Goal: Transaction & Acquisition: Subscribe to service/newsletter

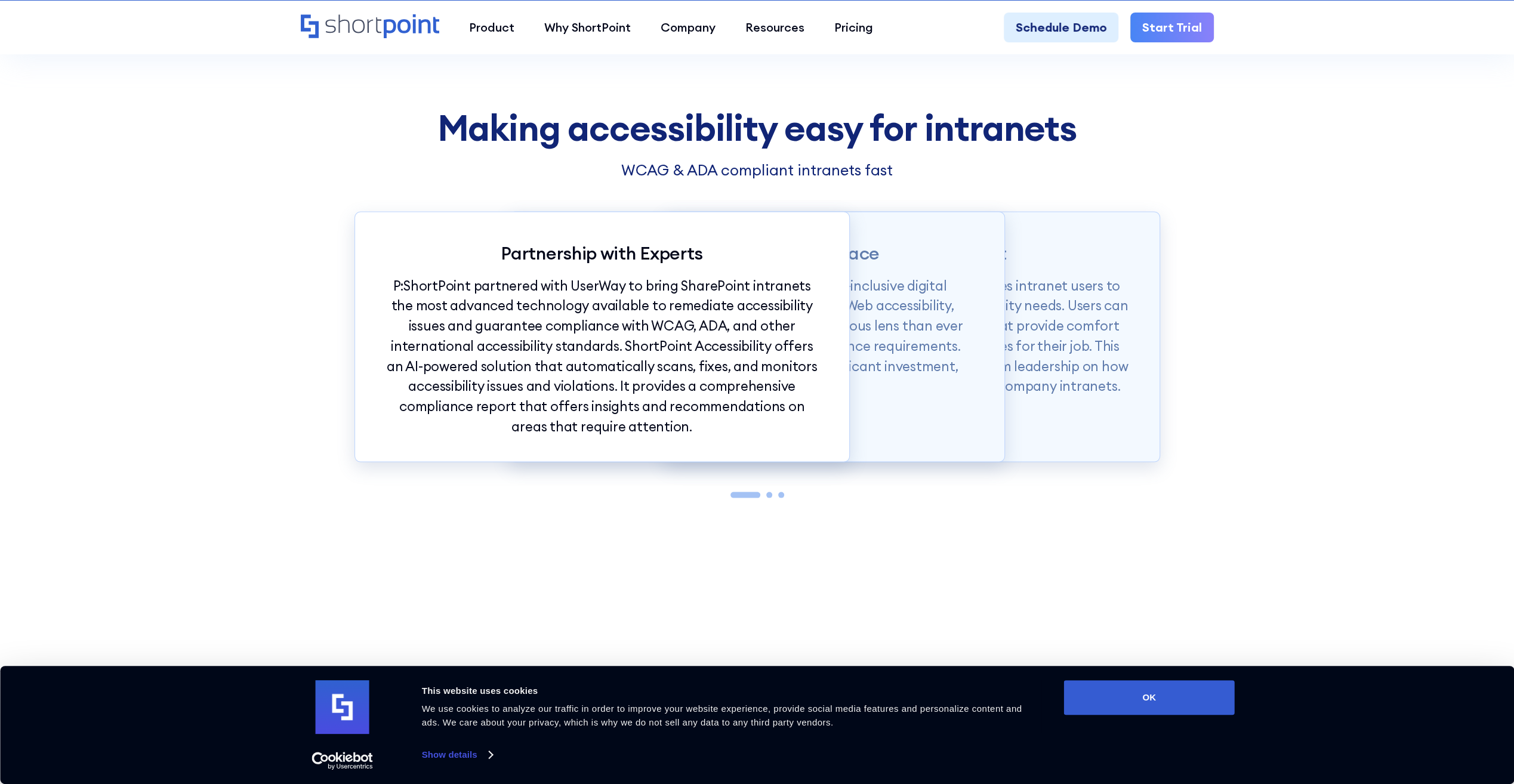
scroll to position [2207, 0]
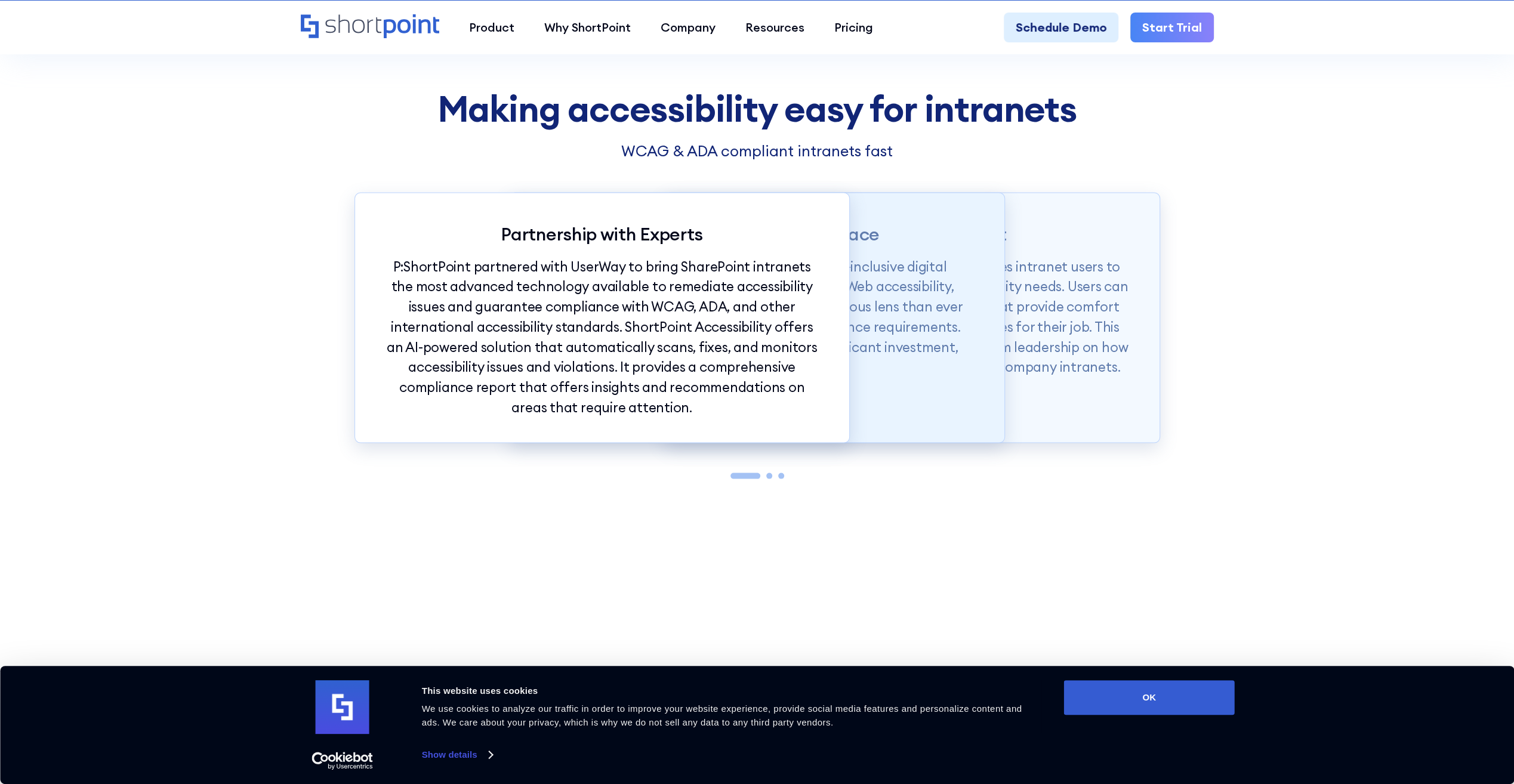
click at [866, 394] on div "Accessible Digital Workplace P: Intranets are critical components of an all-inc…" at bounding box center [757, 317] width 496 height 251
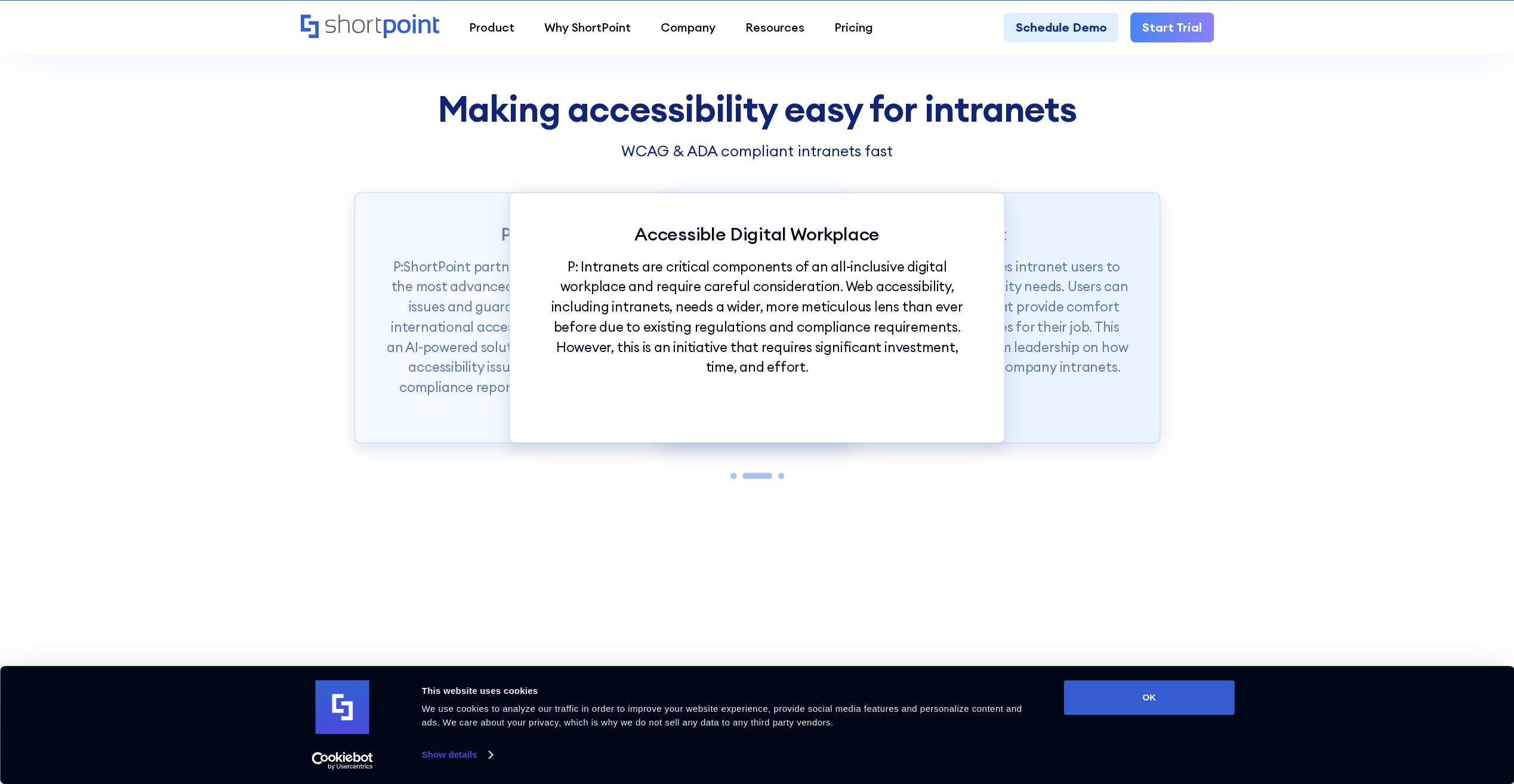
click at [1024, 378] on div "User-triggered Widget P: The solution comes with a widget that engages intranet…" at bounding box center [912, 317] width 496 height 251
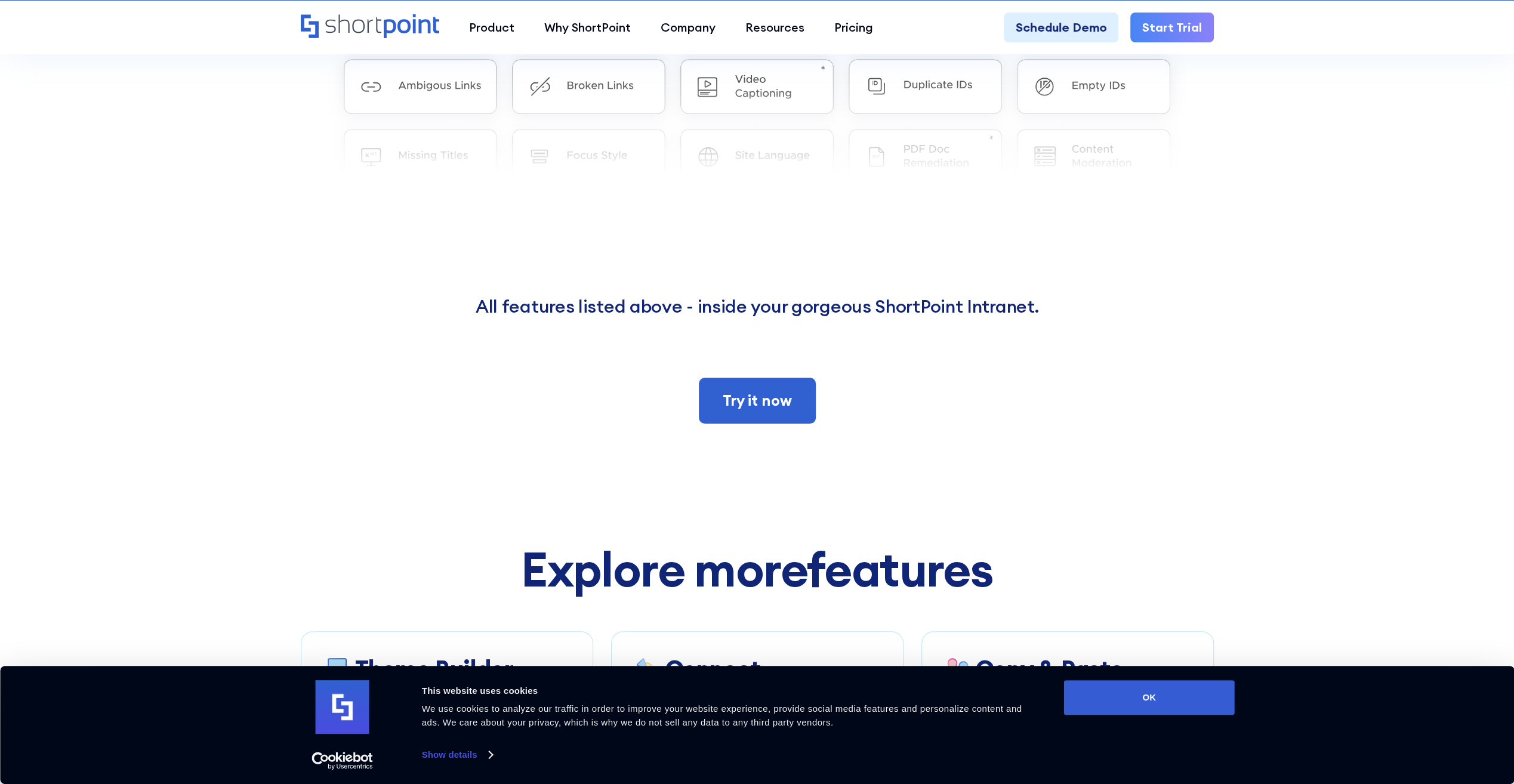
scroll to position [9008, 0]
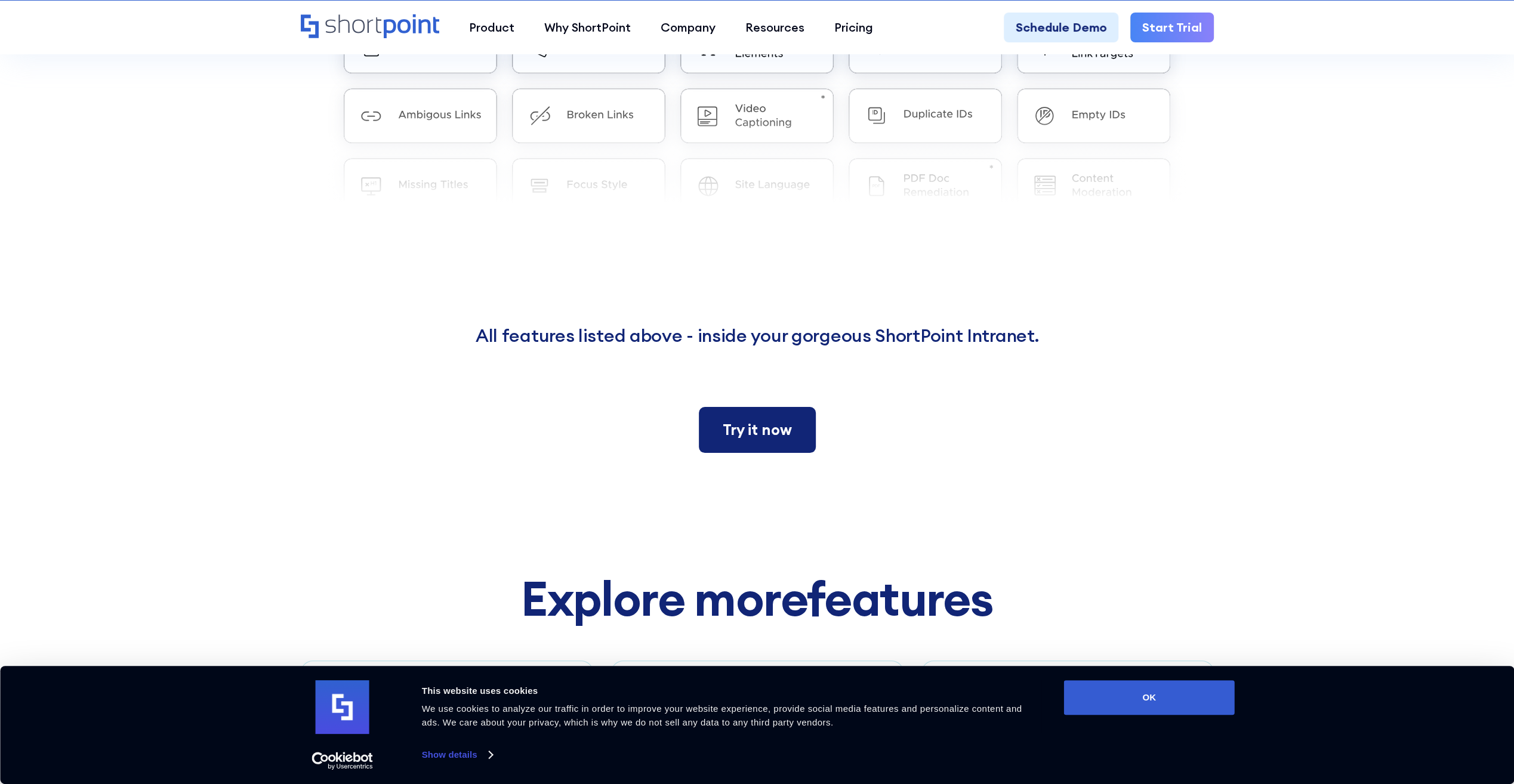
click at [790, 424] on link "Try it now" at bounding box center [757, 429] width 117 height 46
click at [1148, 695] on button "OK" at bounding box center [1149, 698] width 170 height 35
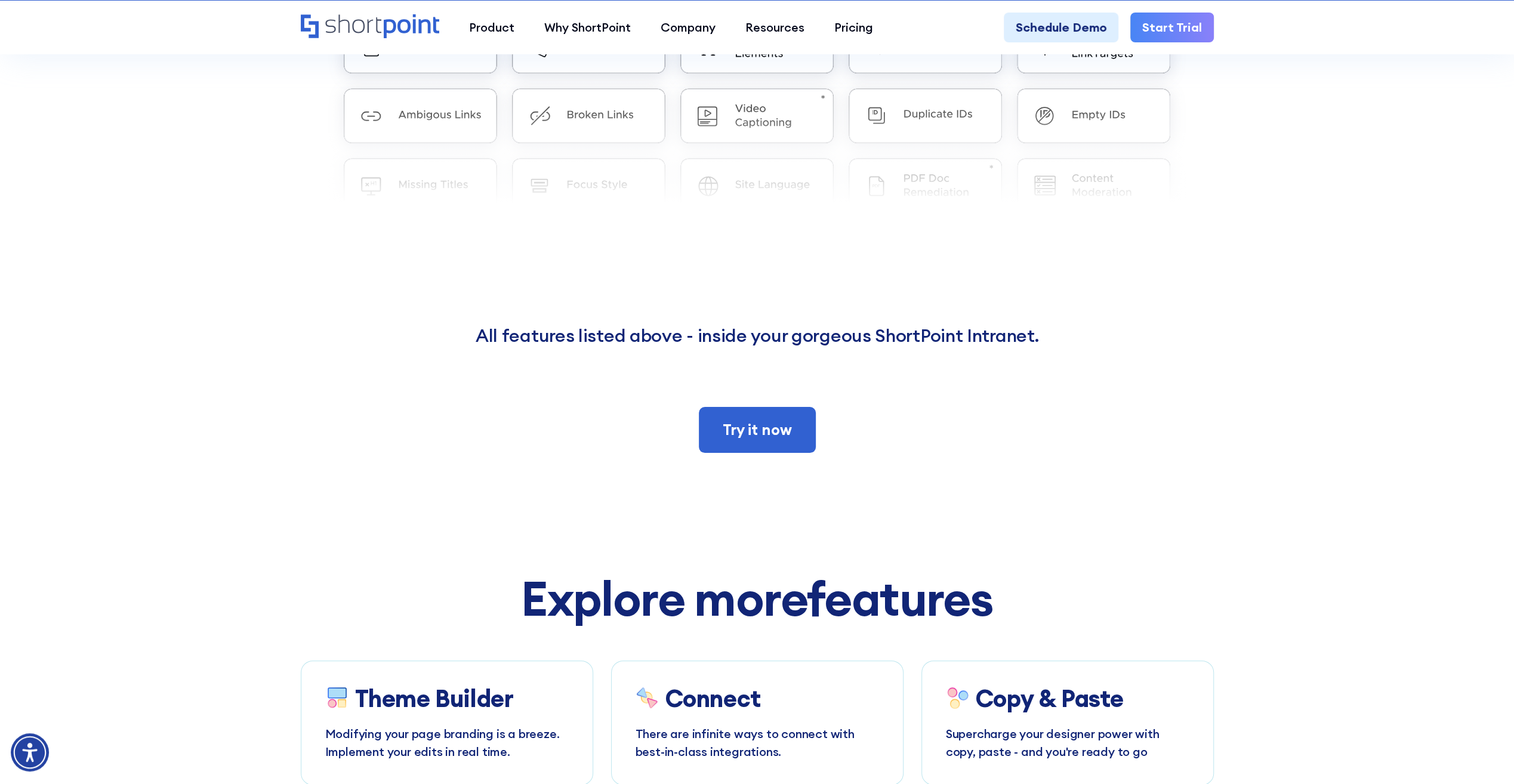
scroll to position [0, 0]
click at [746, 407] on link "Try it now" at bounding box center [757, 429] width 117 height 46
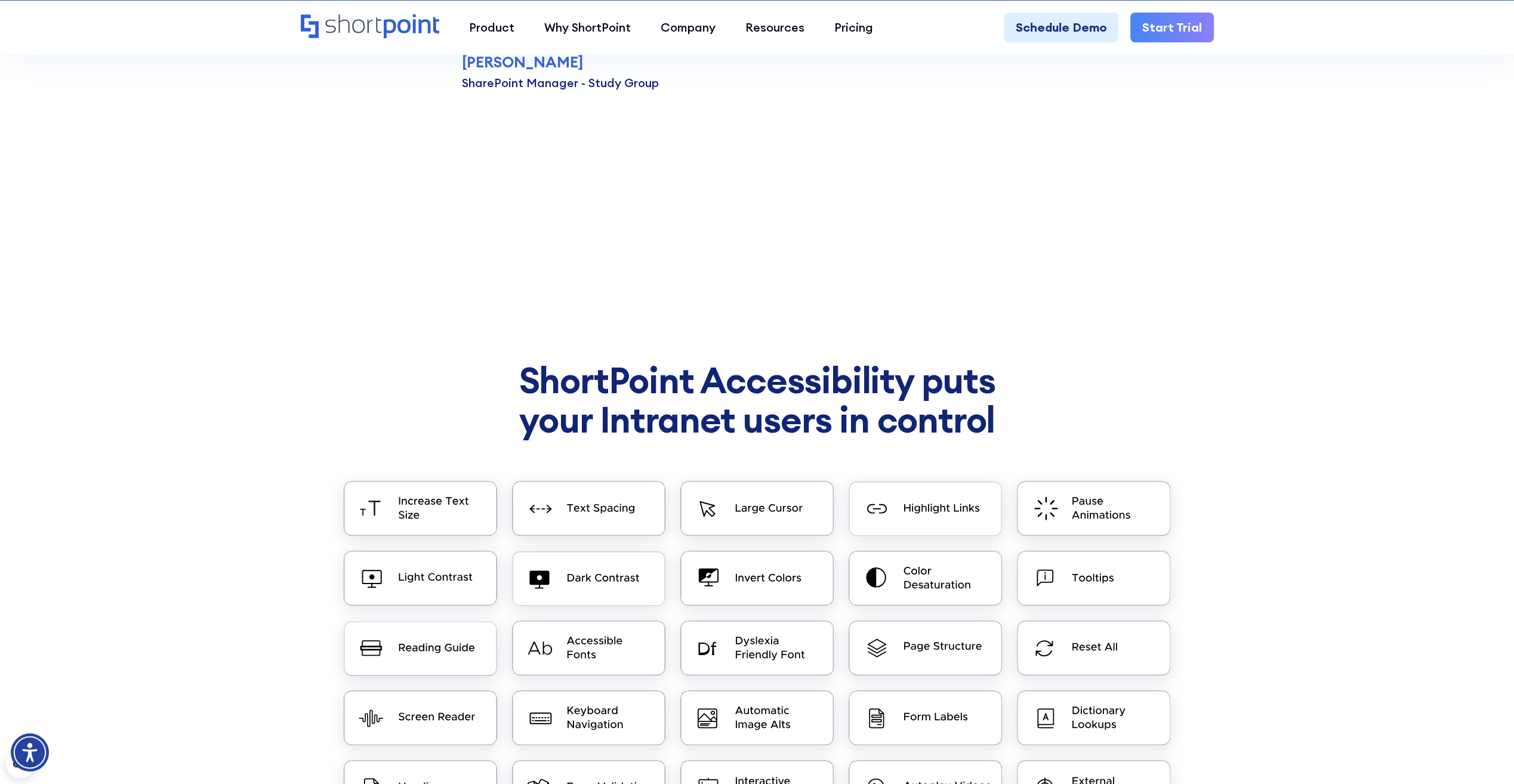
scroll to position [8233, 0]
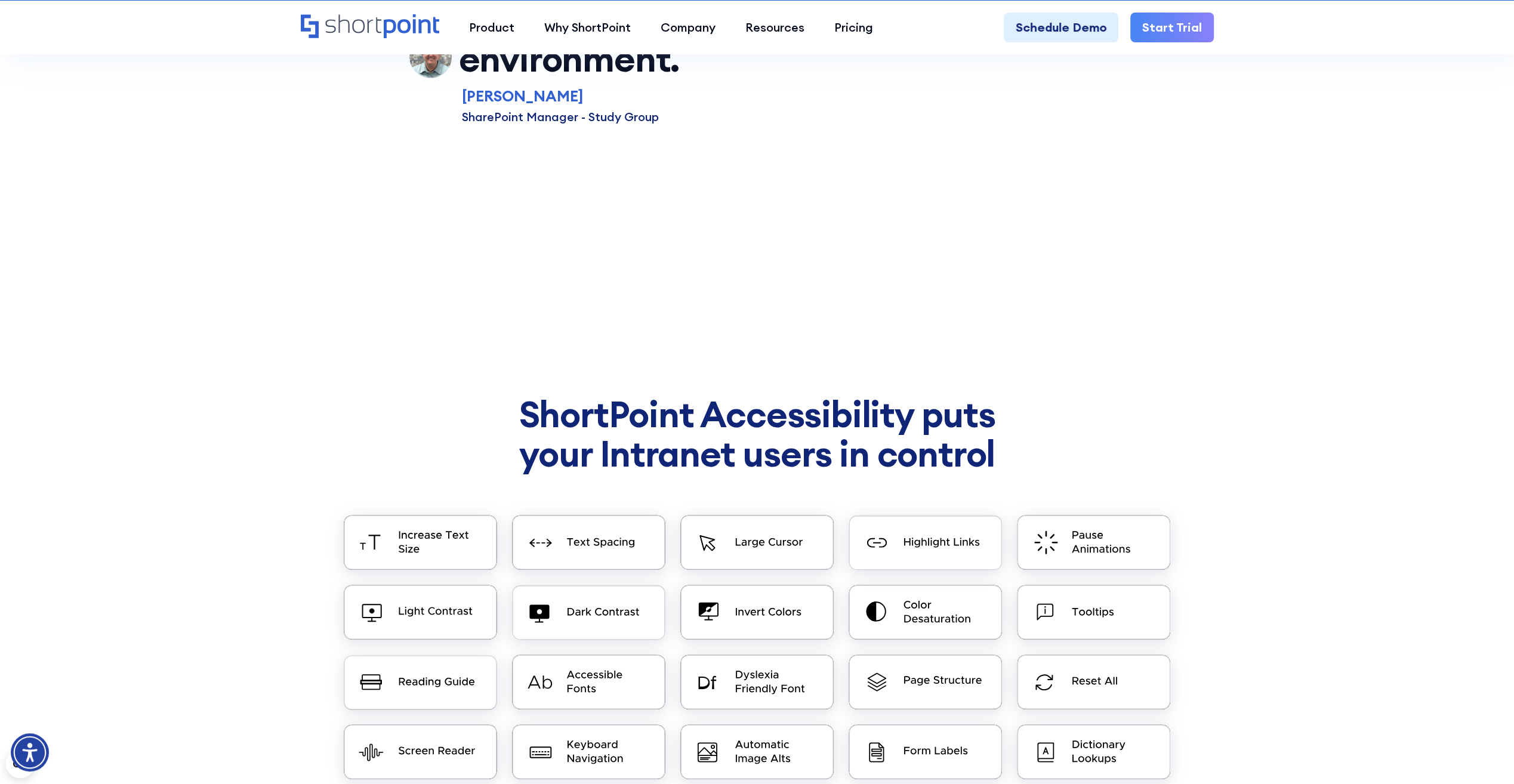
click at [1160, 30] on link "Start Trial" at bounding box center [1172, 27] width 83 height 30
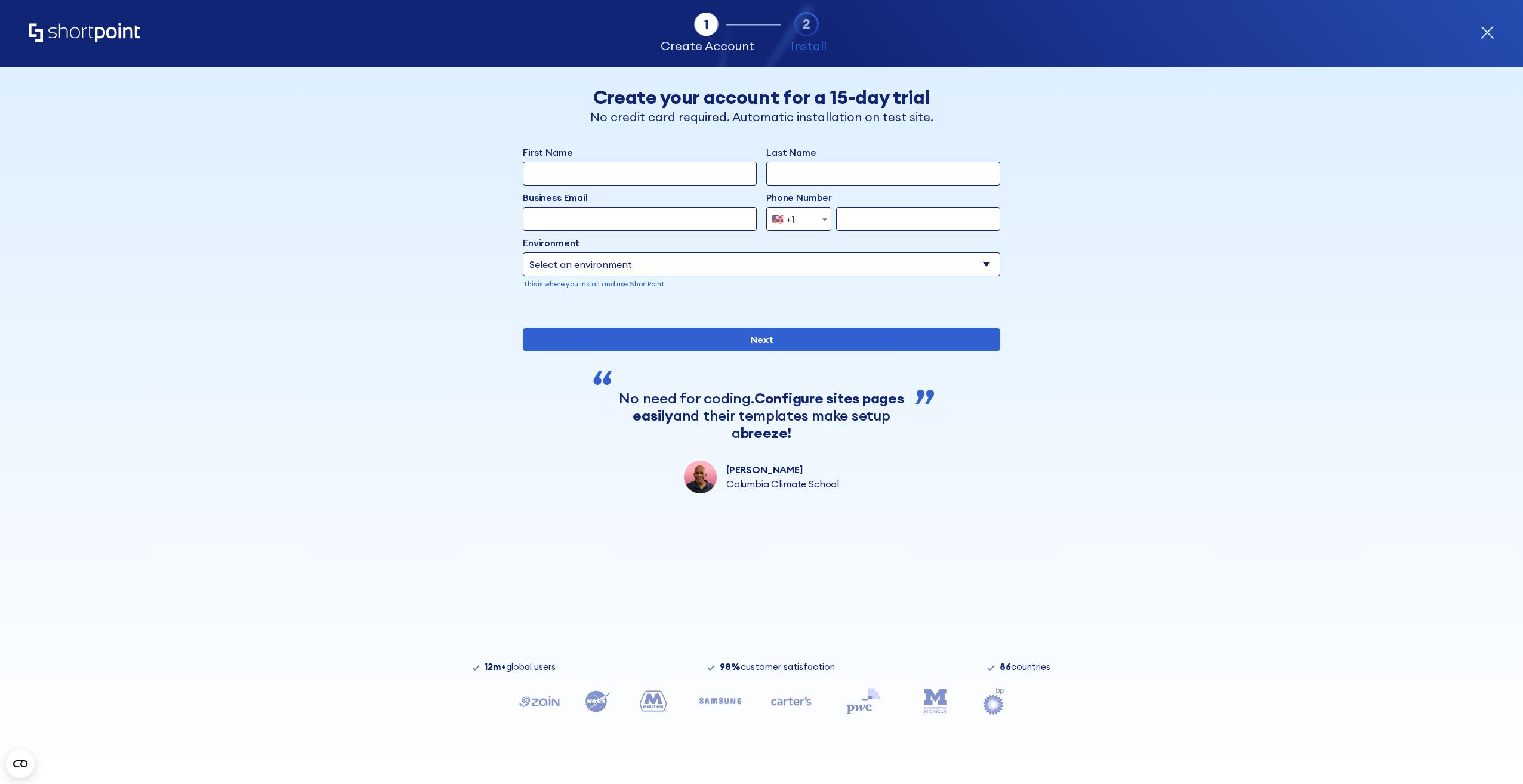
click at [632, 172] on input "First Name" at bounding box center [640, 173] width 234 height 24
type input "OMAR"
type input "ESTEBAN CHAVEZ"
type input "estebanchavezomar@gmail.com"
select select "+52"
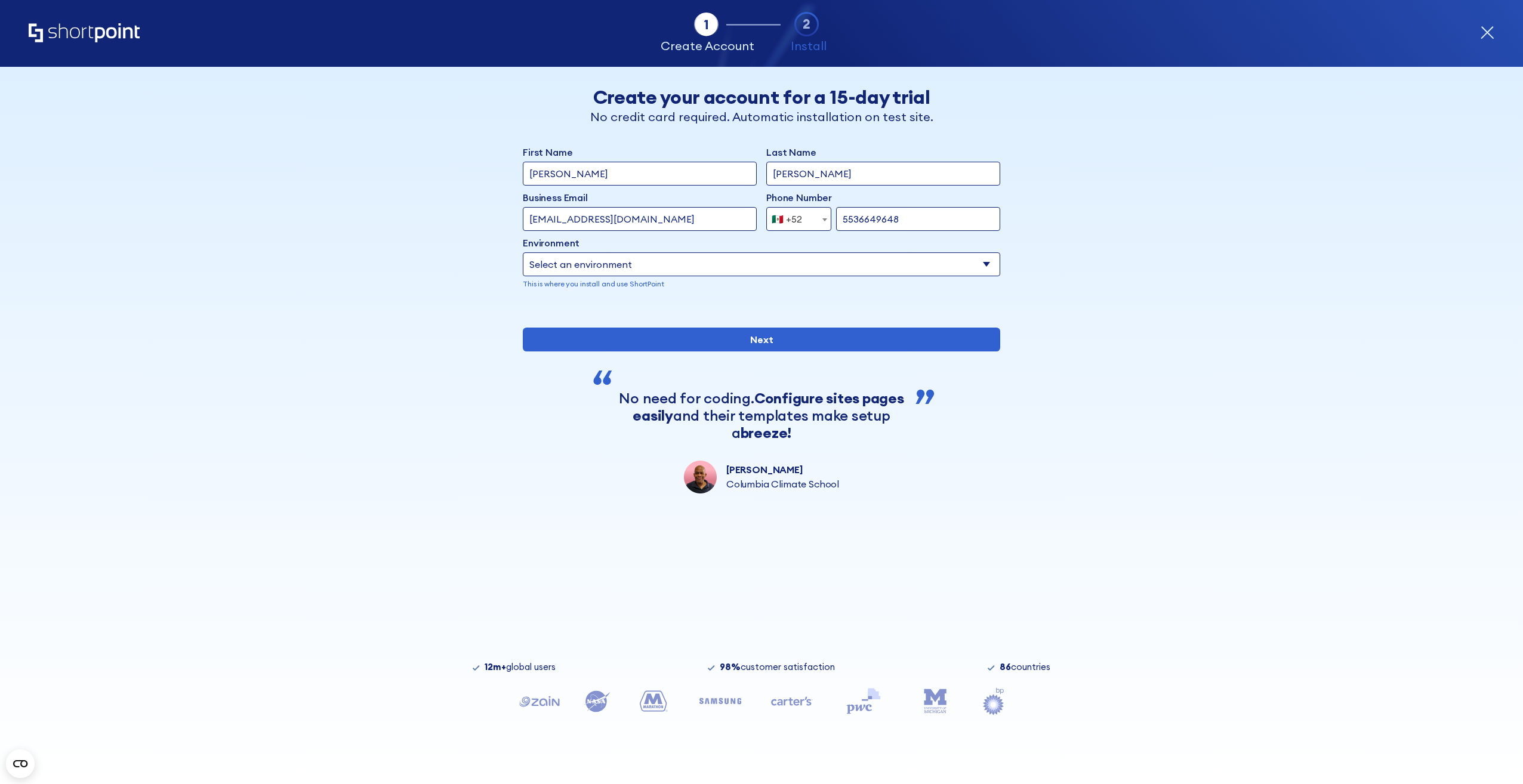
click at [925, 220] on input "5536649648" at bounding box center [918, 219] width 164 height 24
type input "5611874281"
click at [618, 265] on select "Select an environment Microsoft 365 SharePoint Online SharePoint 2019 (On-Premi…" at bounding box center [762, 264] width 477 height 24
select select "SharePoint Online"
click at [523, 252] on select "Select an environment Microsoft 365 SharePoint Online SharePoint 2019 (On-Premi…" at bounding box center [762, 264] width 477 height 24
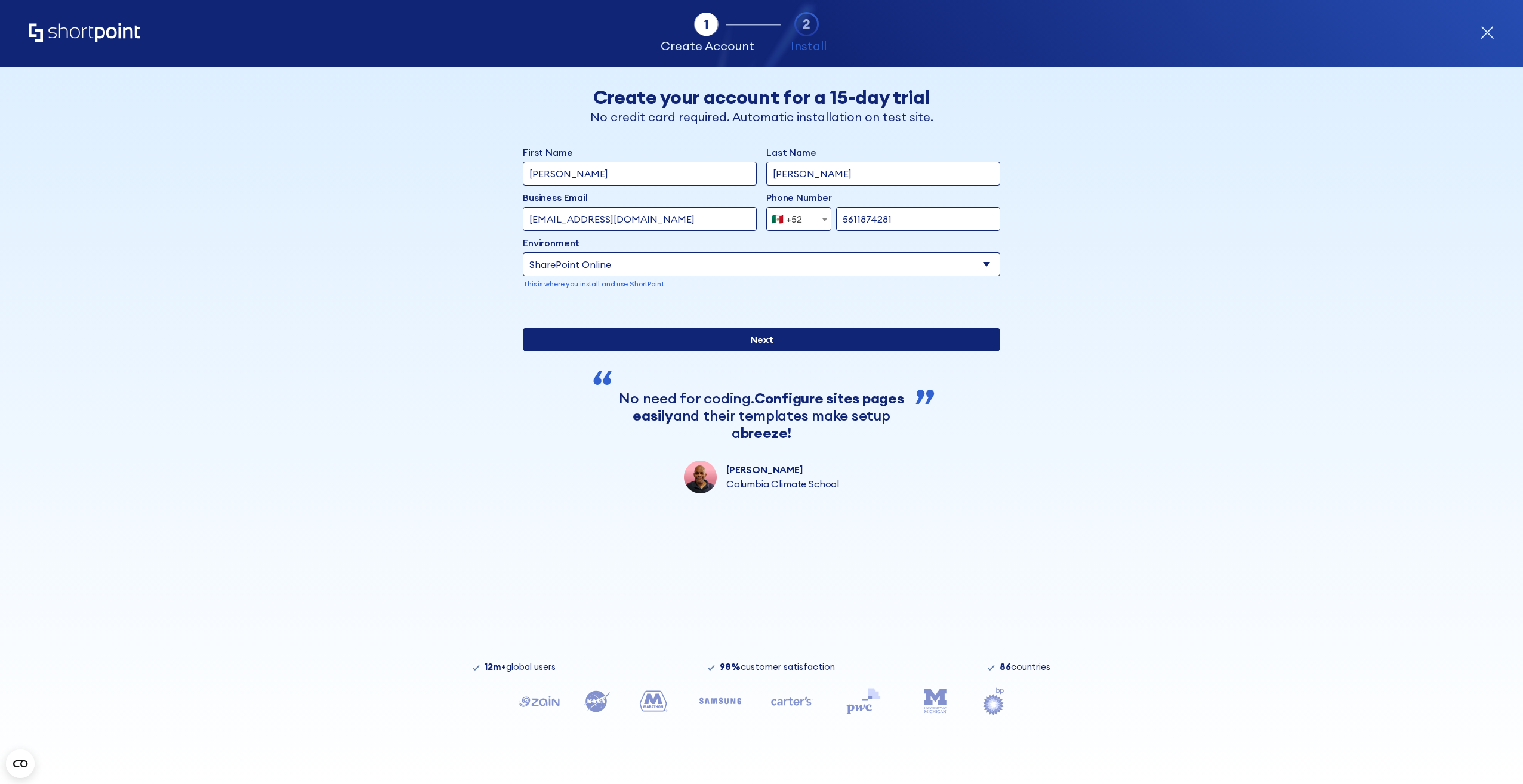
click at [766, 351] on input "Next" at bounding box center [762, 339] width 477 height 24
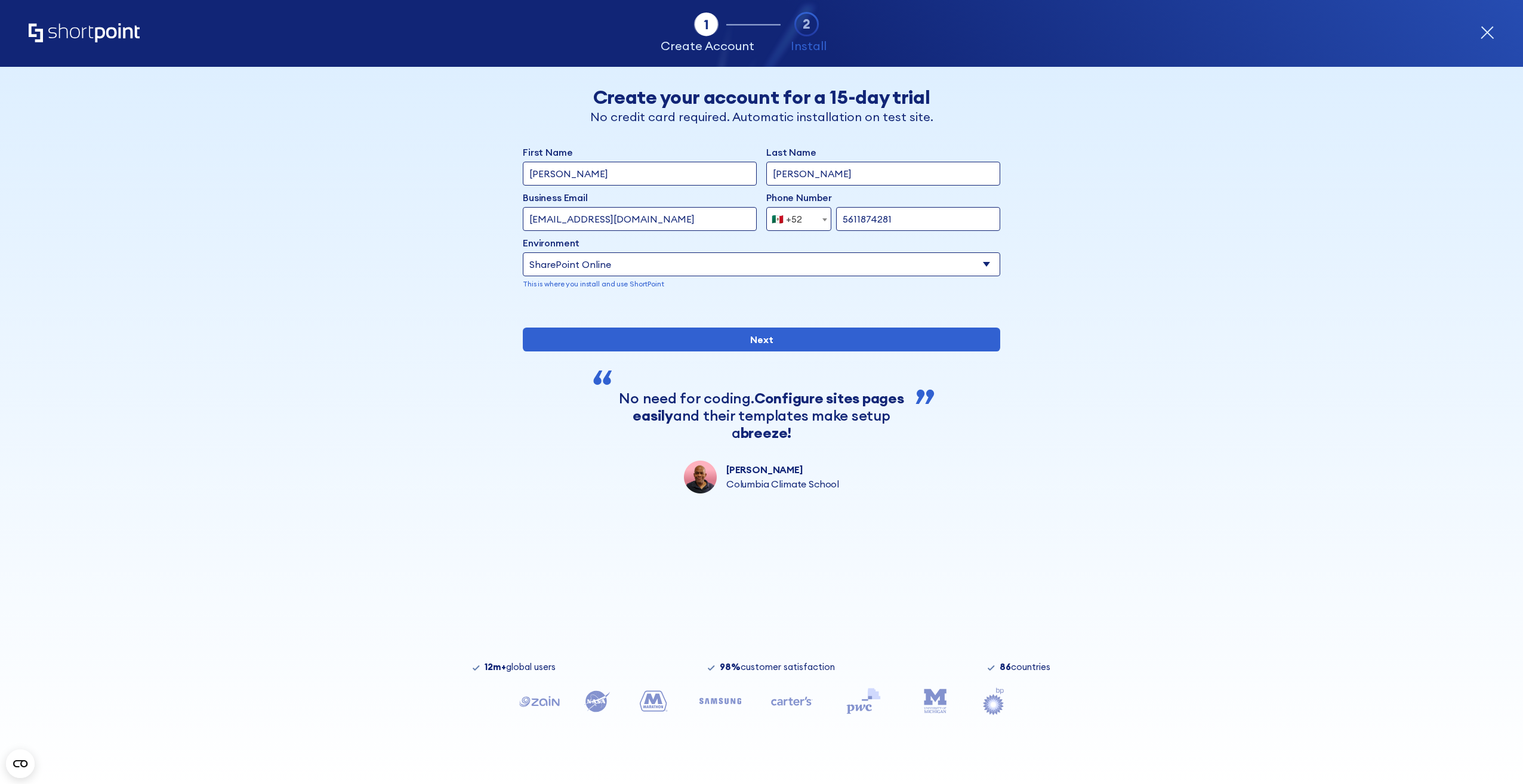
click at [586, 222] on input "estebanchavezomar@gmail.com" at bounding box center [640, 219] width 234 height 24
drag, startPoint x: 690, startPoint y: 220, endPoint x: 499, endPoint y: 215, distance: 191.1
click at [499, 215] on div "Back Back Create your account for a 15-day trial No credit card required. Autom…" at bounding box center [762, 280] width 730 height 426
type input "omar.chavez@bienestar.gob.mx"
click at [753, 308] on div "form" at bounding box center [762, 308] width 477 height 0
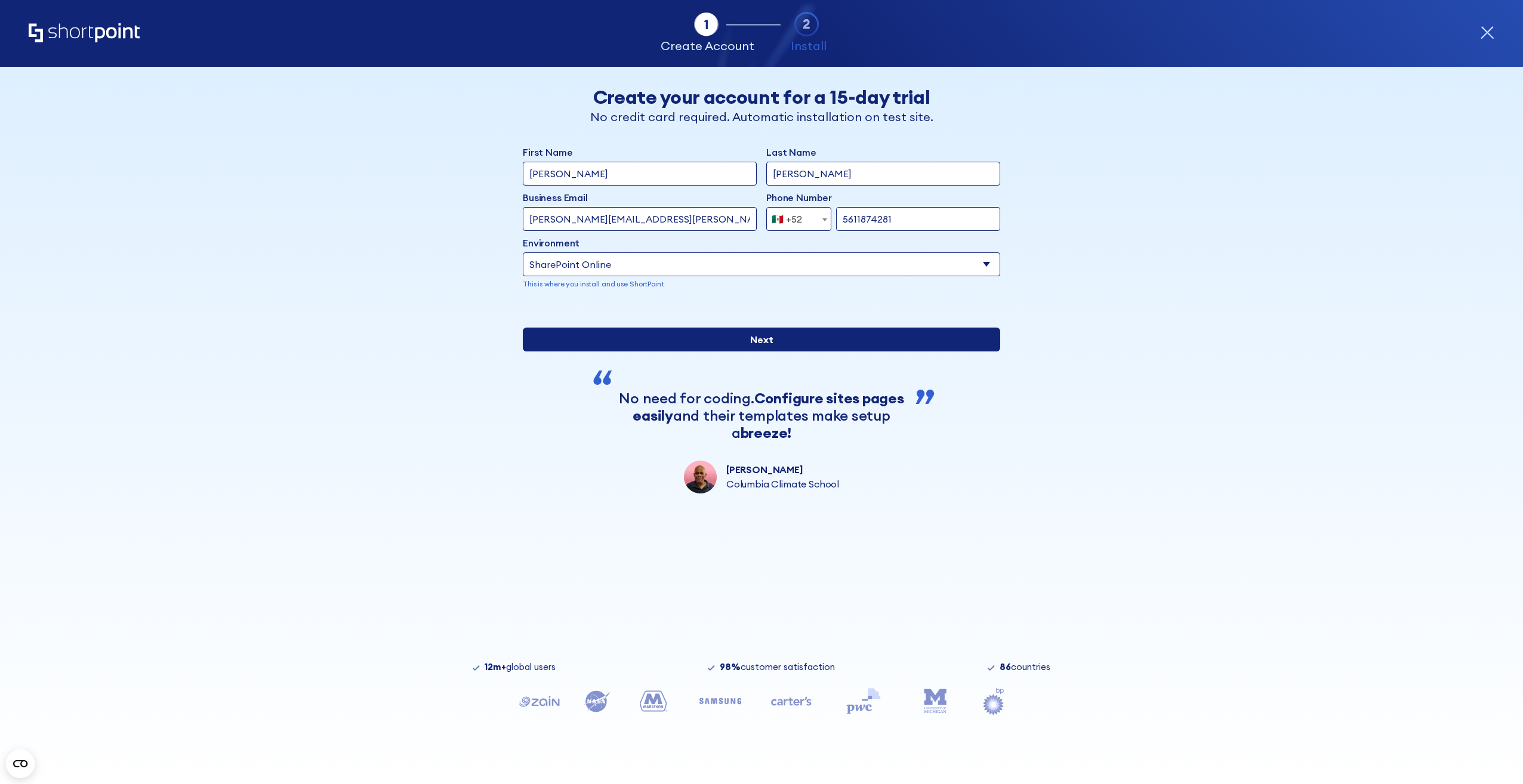
click at [778, 351] on input "Next" at bounding box center [762, 339] width 477 height 24
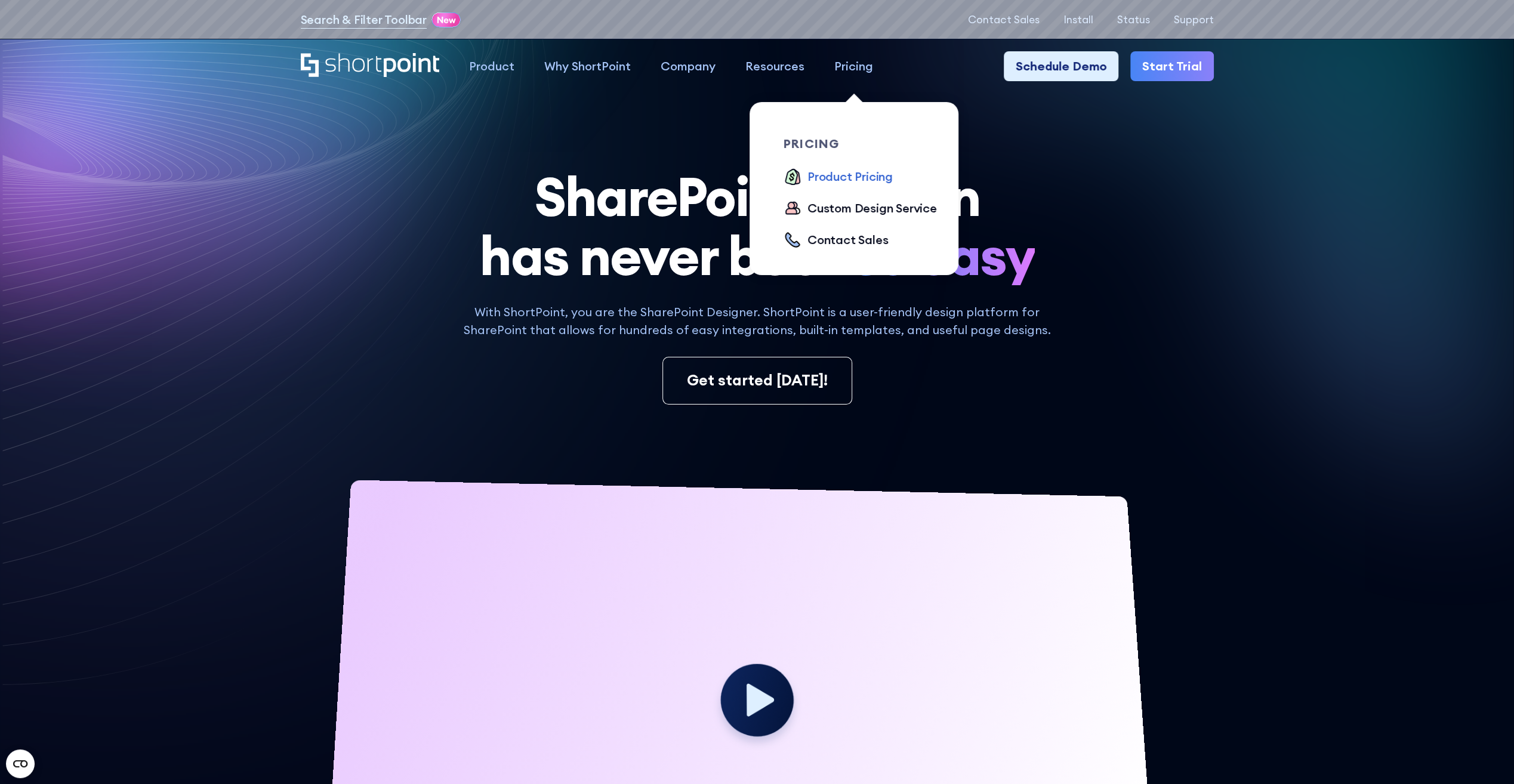
click at [840, 178] on div "Product Pricing" at bounding box center [850, 176] width 86 height 18
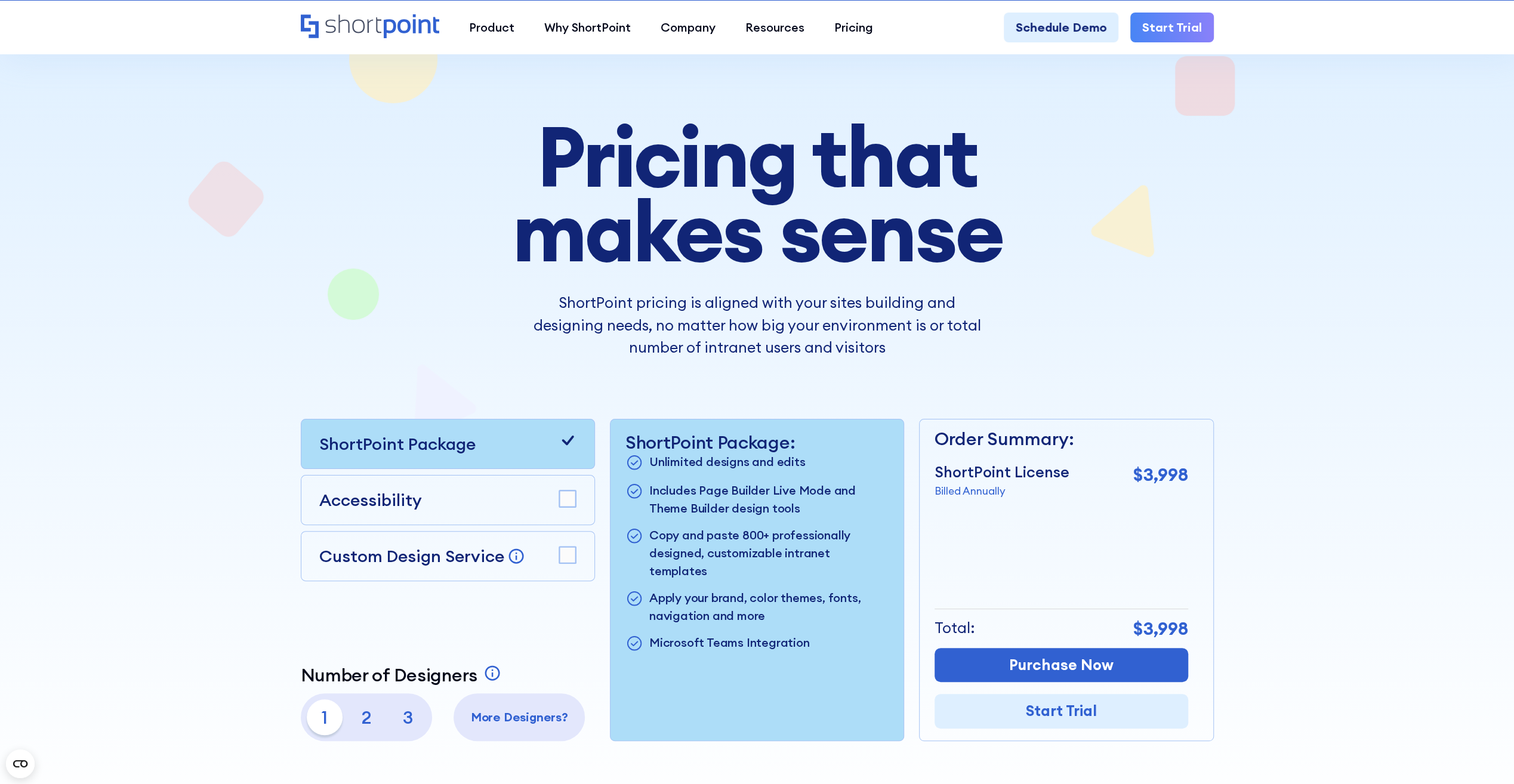
scroll to position [120, 0]
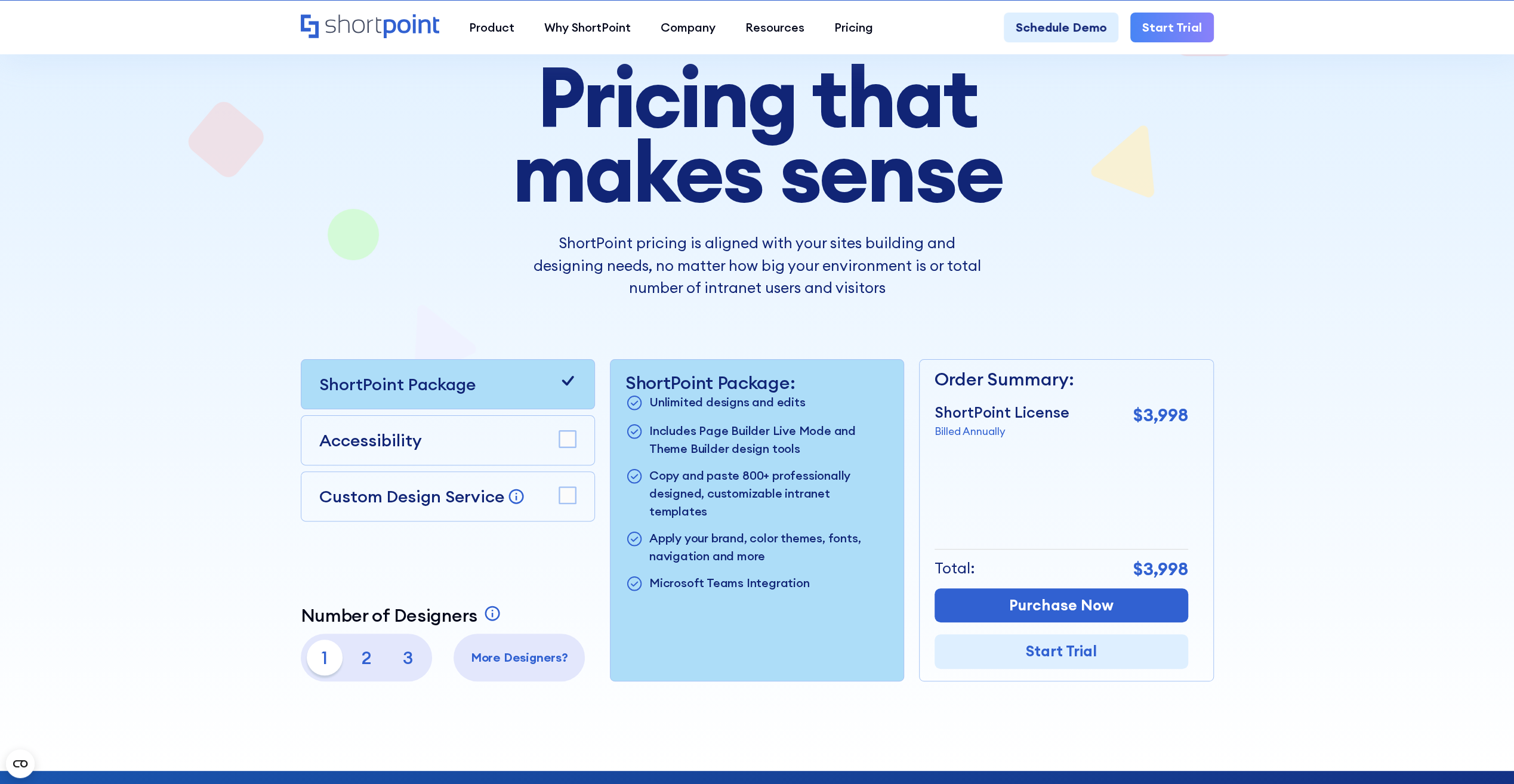
click at [564, 440] on rect at bounding box center [568, 439] width 17 height 17
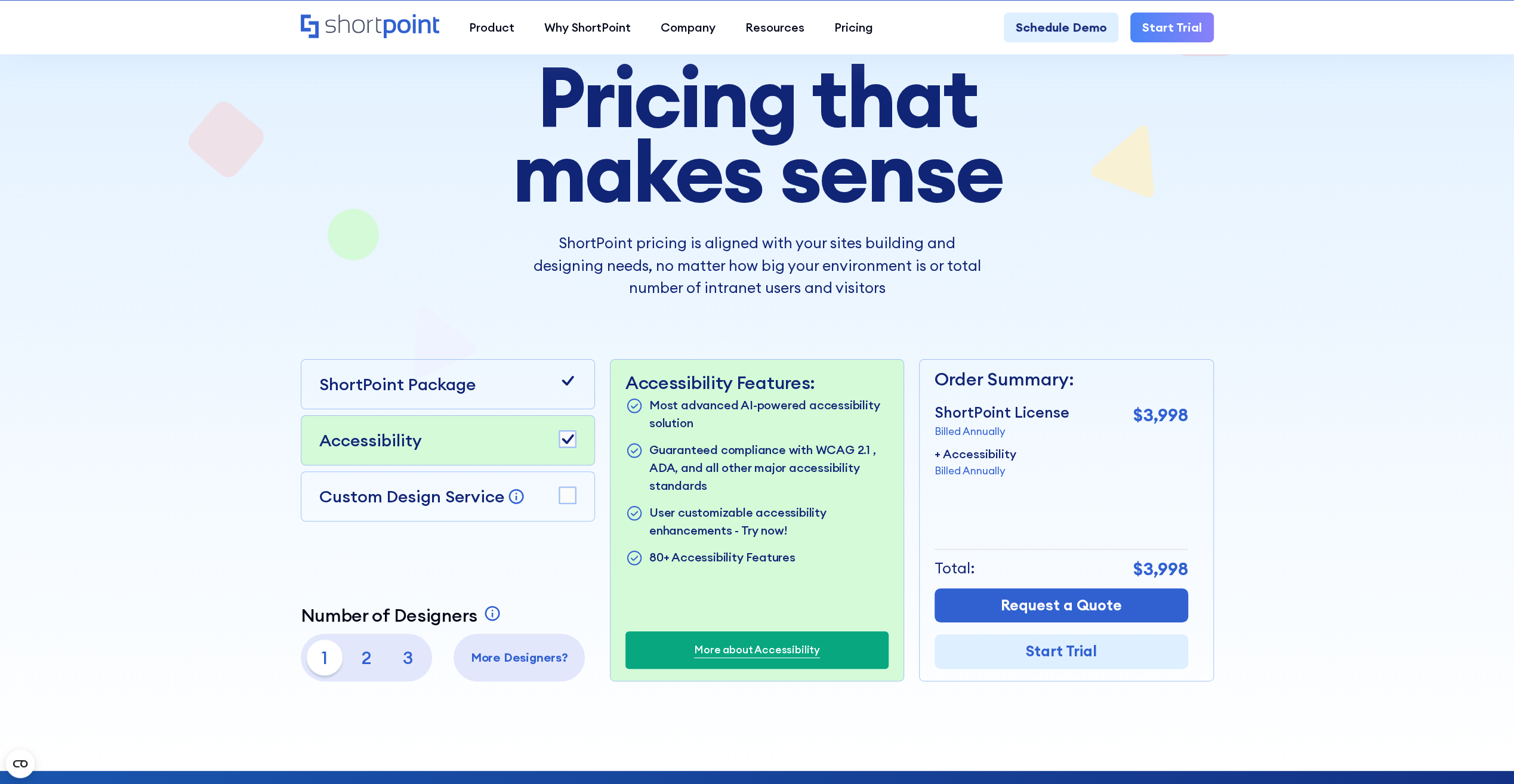
click at [574, 383] on icon at bounding box center [568, 381] width 18 height 18
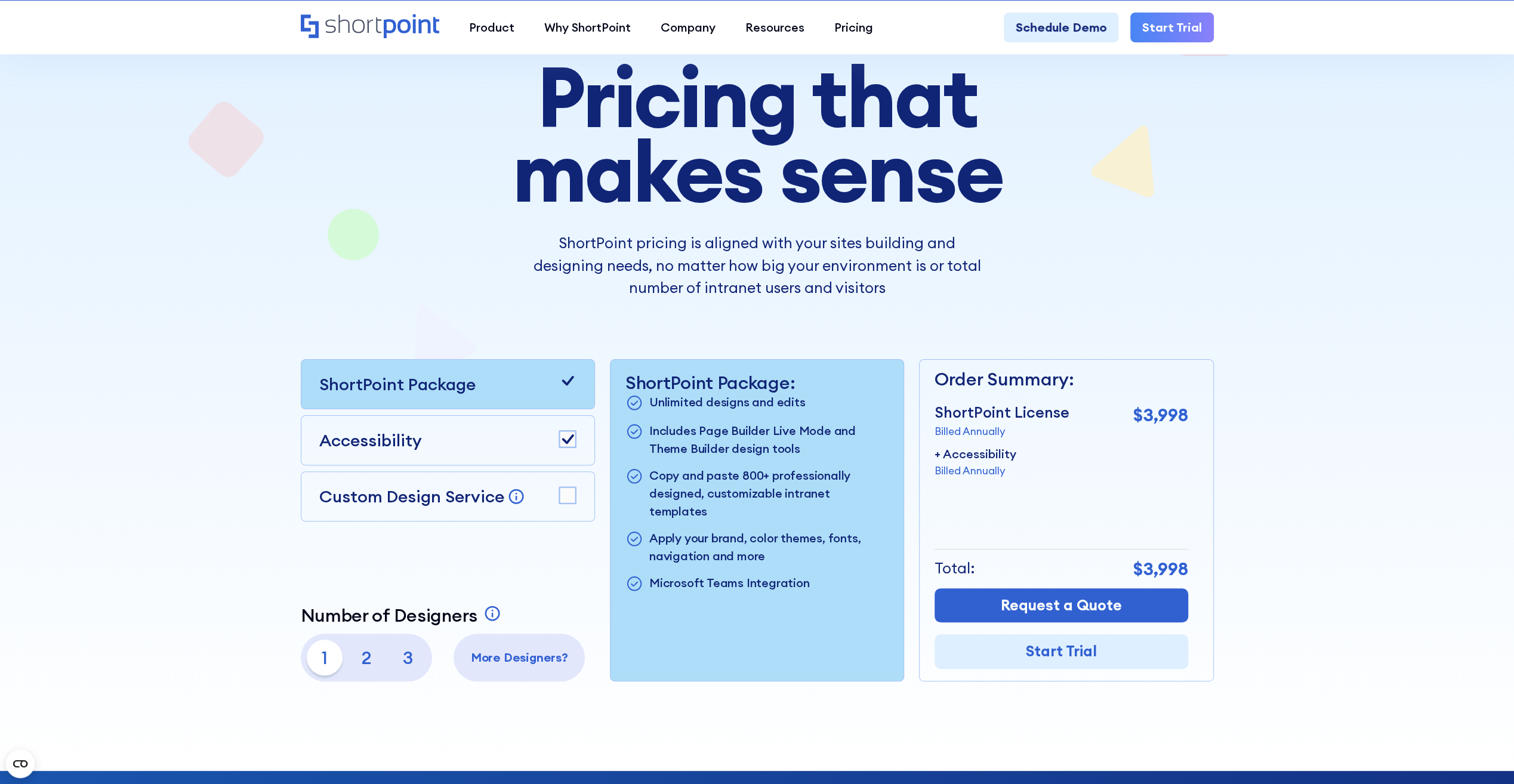
click at [567, 380] on icon at bounding box center [568, 381] width 18 height 18
click at [573, 378] on icon at bounding box center [568, 381] width 18 height 18
click at [567, 442] on icon at bounding box center [568, 439] width 12 height 10
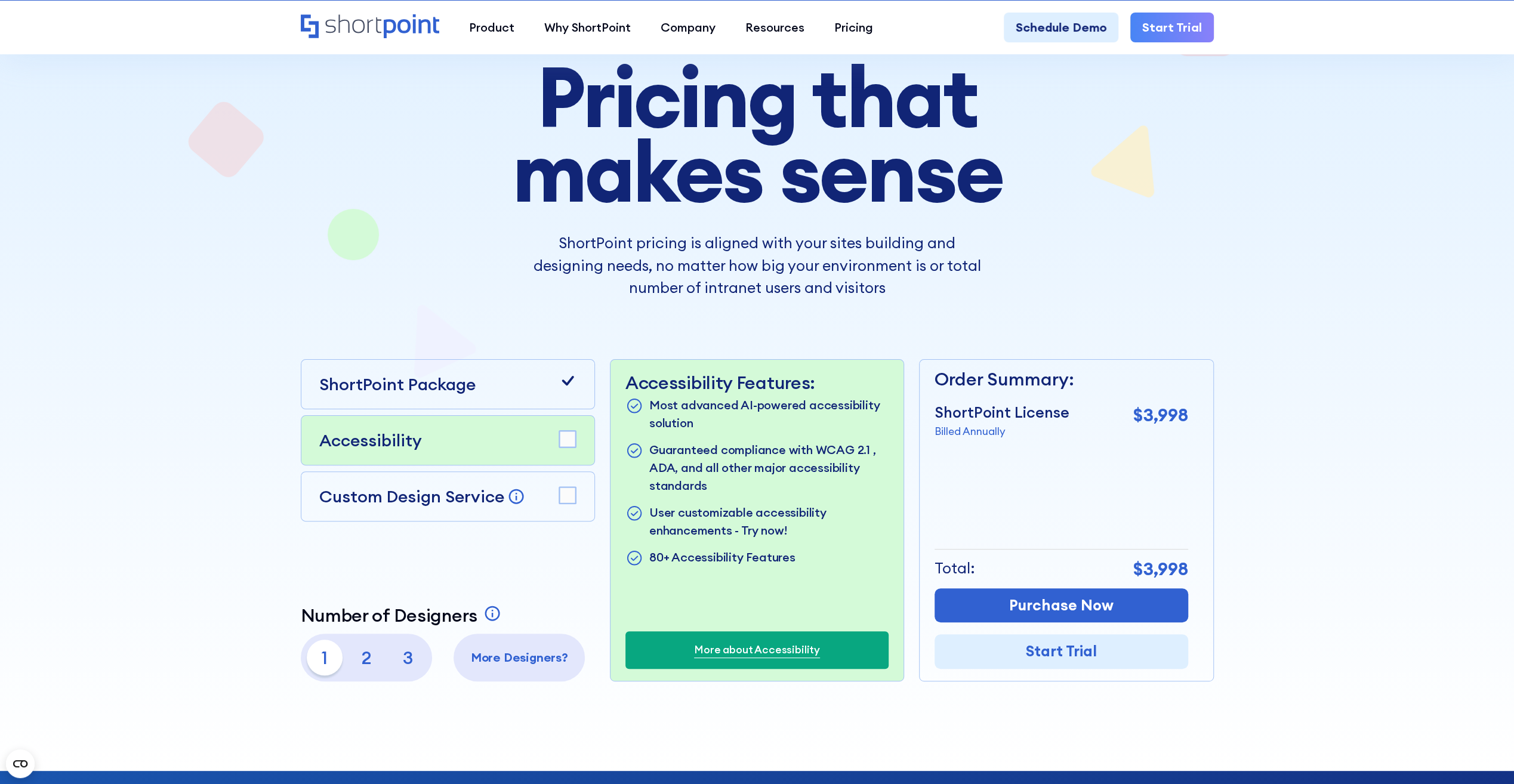
click at [502, 389] on div "ShortPoint Package" at bounding box center [447, 384] width 257 height 25
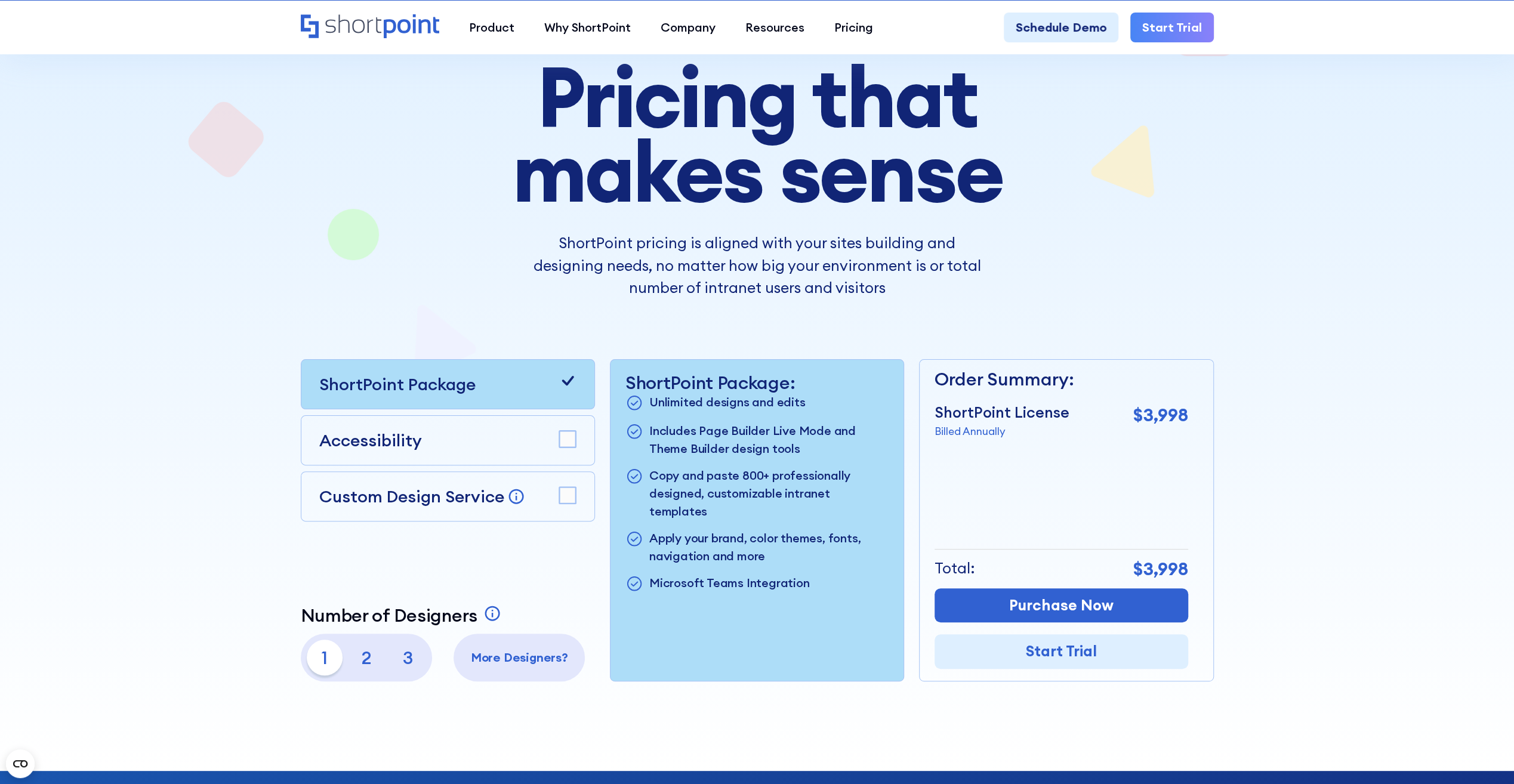
click at [568, 383] on icon at bounding box center [568, 380] width 12 height 10
click at [569, 436] on rect at bounding box center [568, 439] width 17 height 17
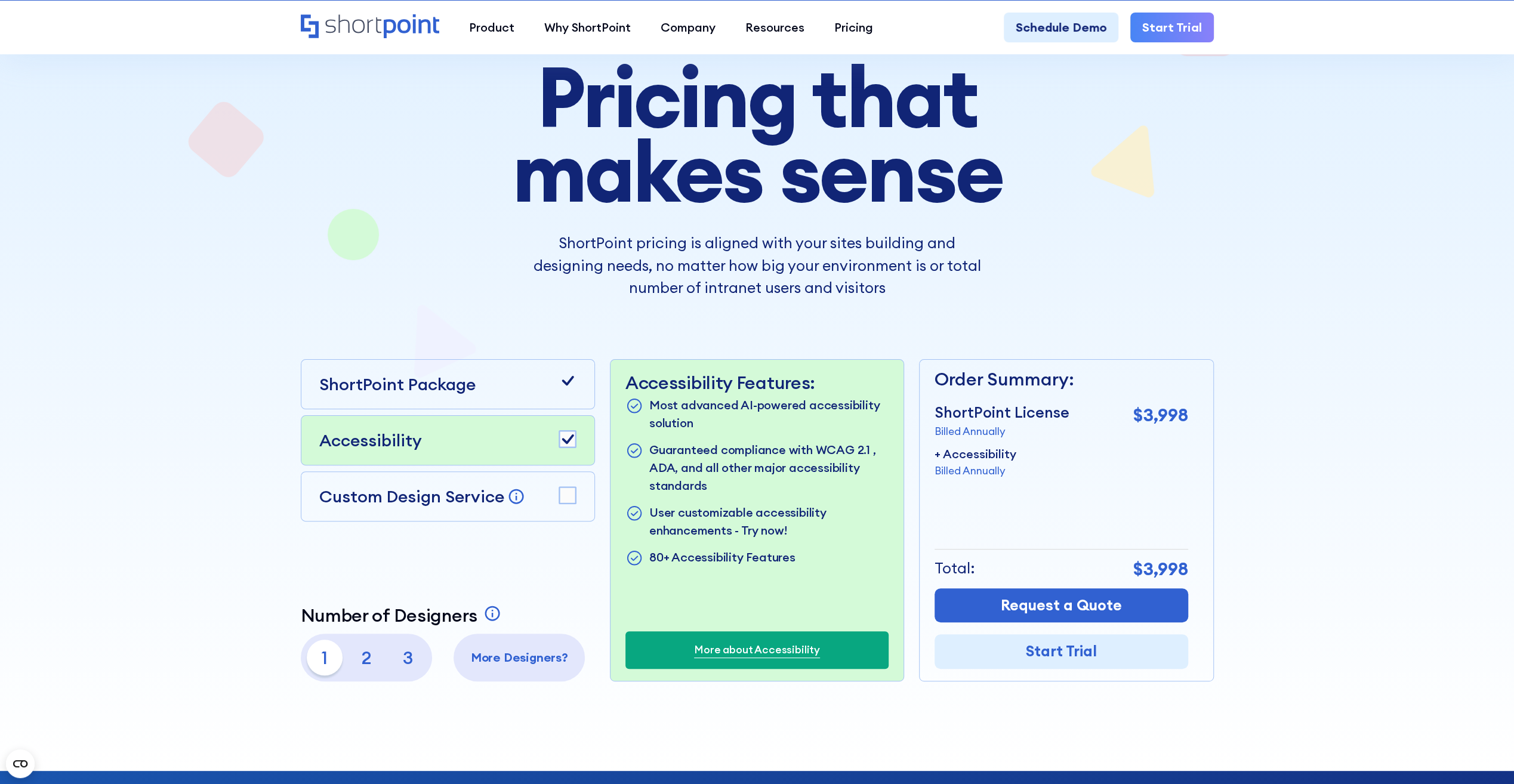
click at [565, 492] on rect at bounding box center [568, 495] width 17 height 17
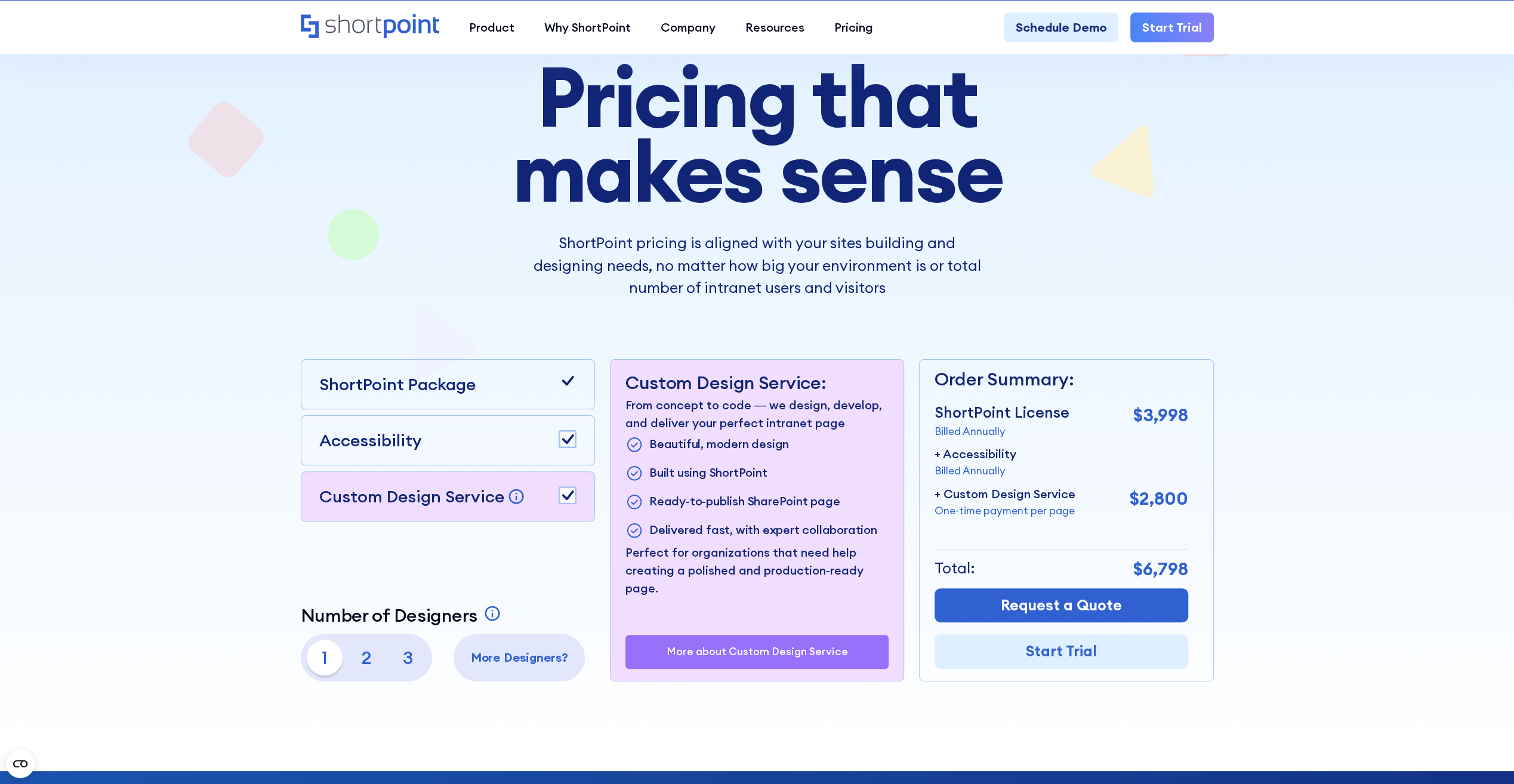
click at [565, 492] on rect at bounding box center [568, 495] width 17 height 17
click at [574, 373] on icon at bounding box center [568, 381] width 18 height 18
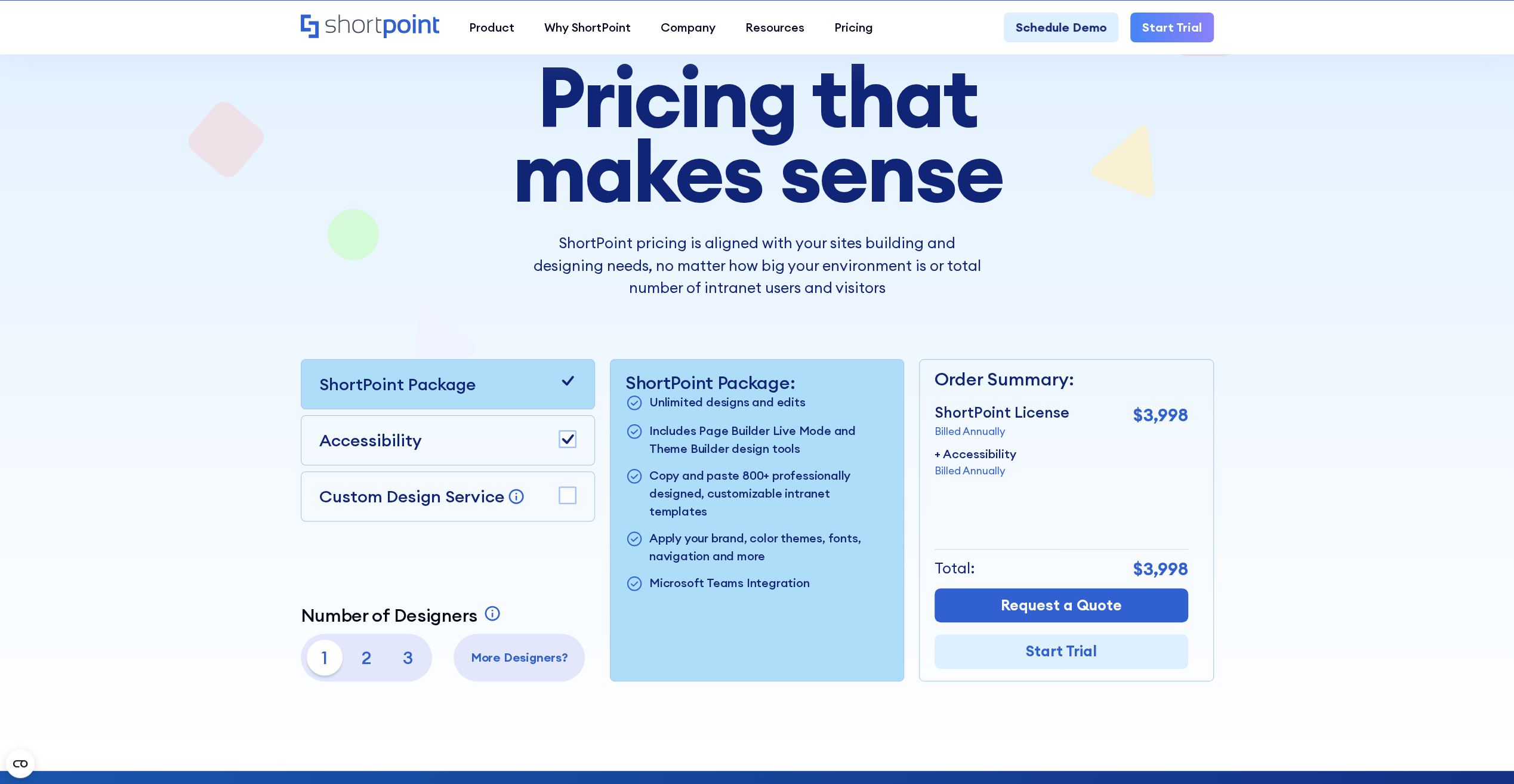
click at [572, 376] on icon at bounding box center [568, 380] width 12 height 10
click at [572, 380] on icon at bounding box center [568, 381] width 18 height 18
click at [572, 389] on icon at bounding box center [568, 381] width 18 height 18
click at [953, 471] on p "Billed Annually" at bounding box center [975, 470] width 82 height 15
click at [997, 471] on p "Billed Annually" at bounding box center [975, 470] width 82 height 15
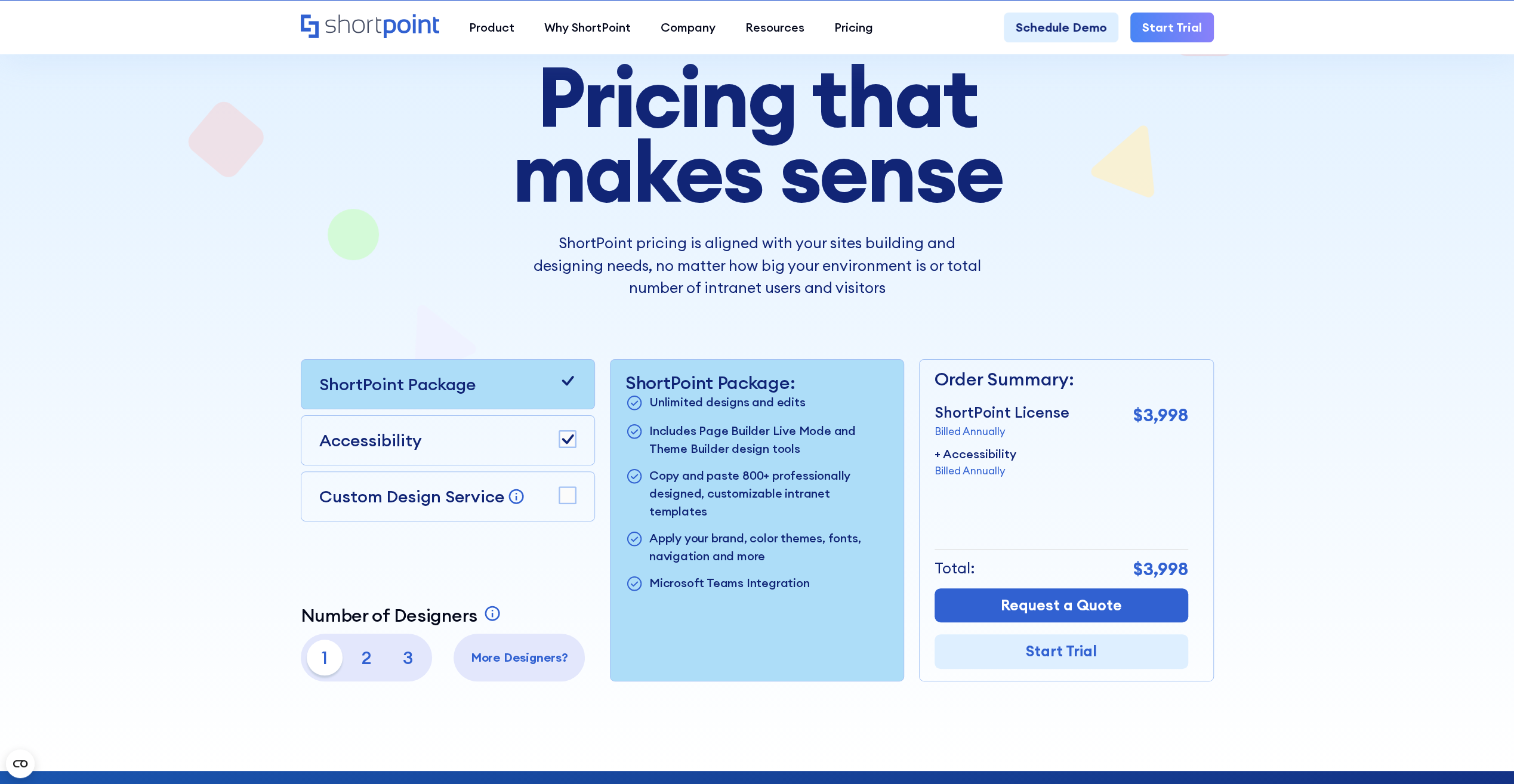
click at [1002, 433] on p "Billed Annually" at bounding box center [1002, 431] width 135 height 15
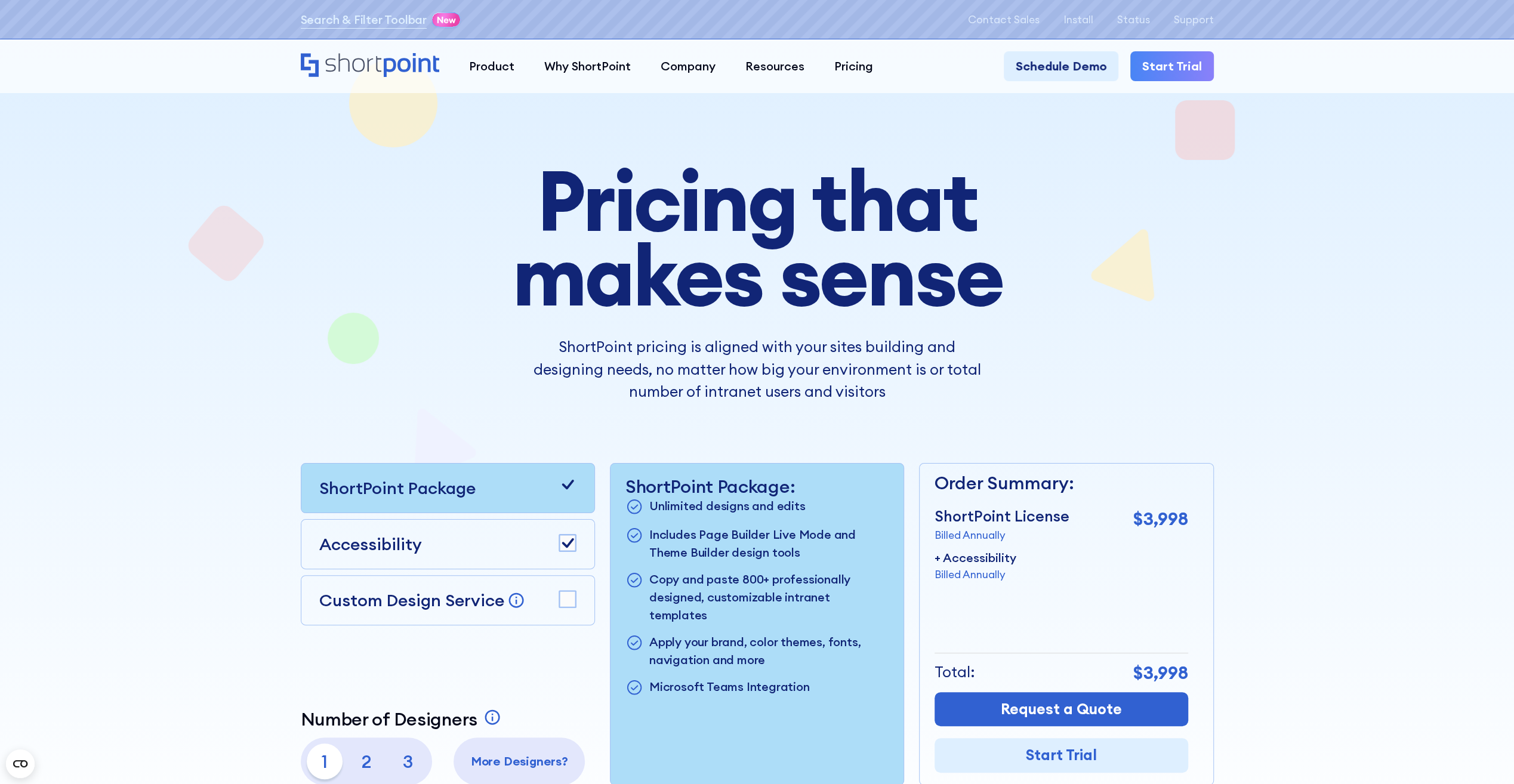
scroll to position [0, 0]
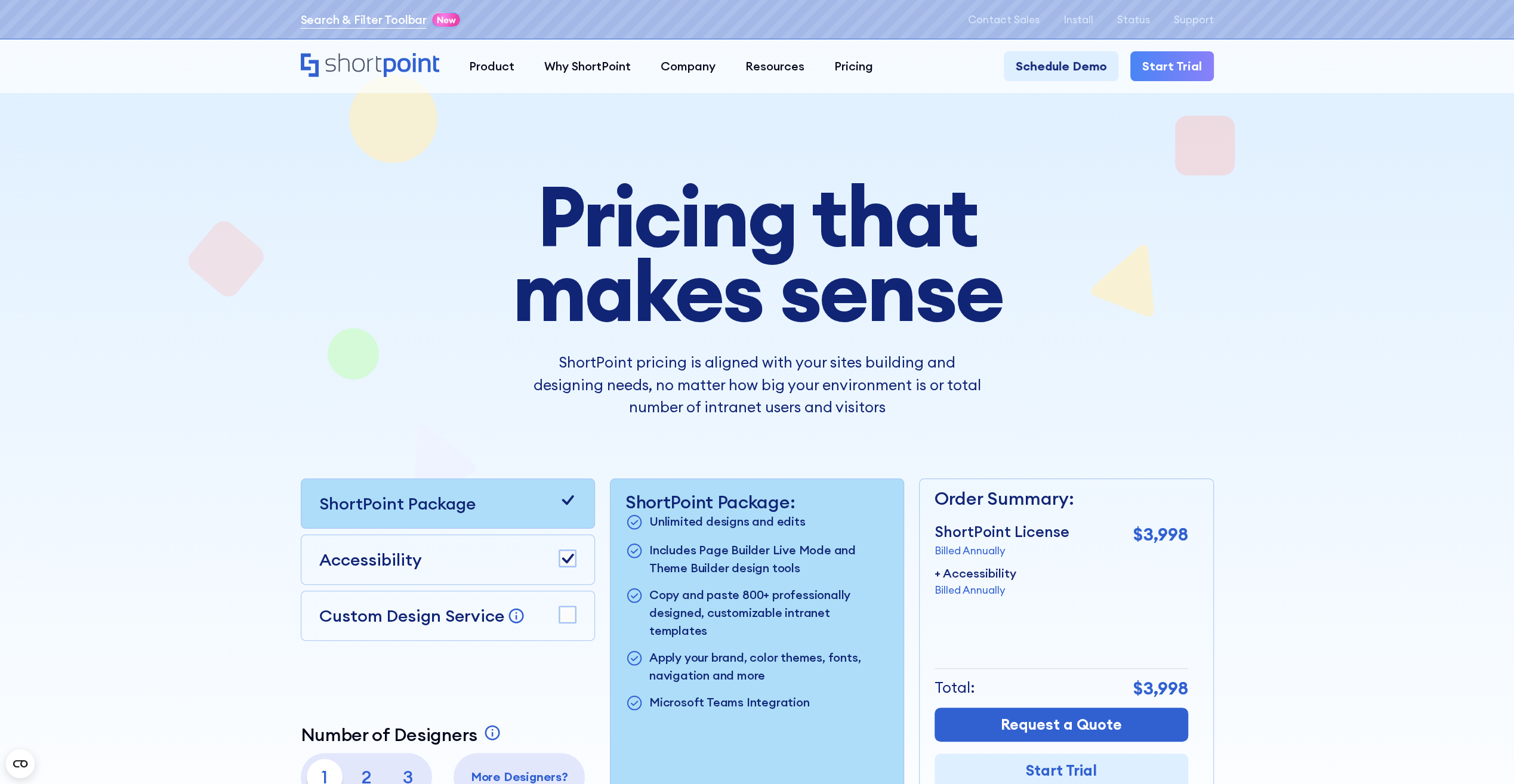
click at [346, 21] on link "Search & Filter Toolbar" at bounding box center [364, 20] width 126 height 18
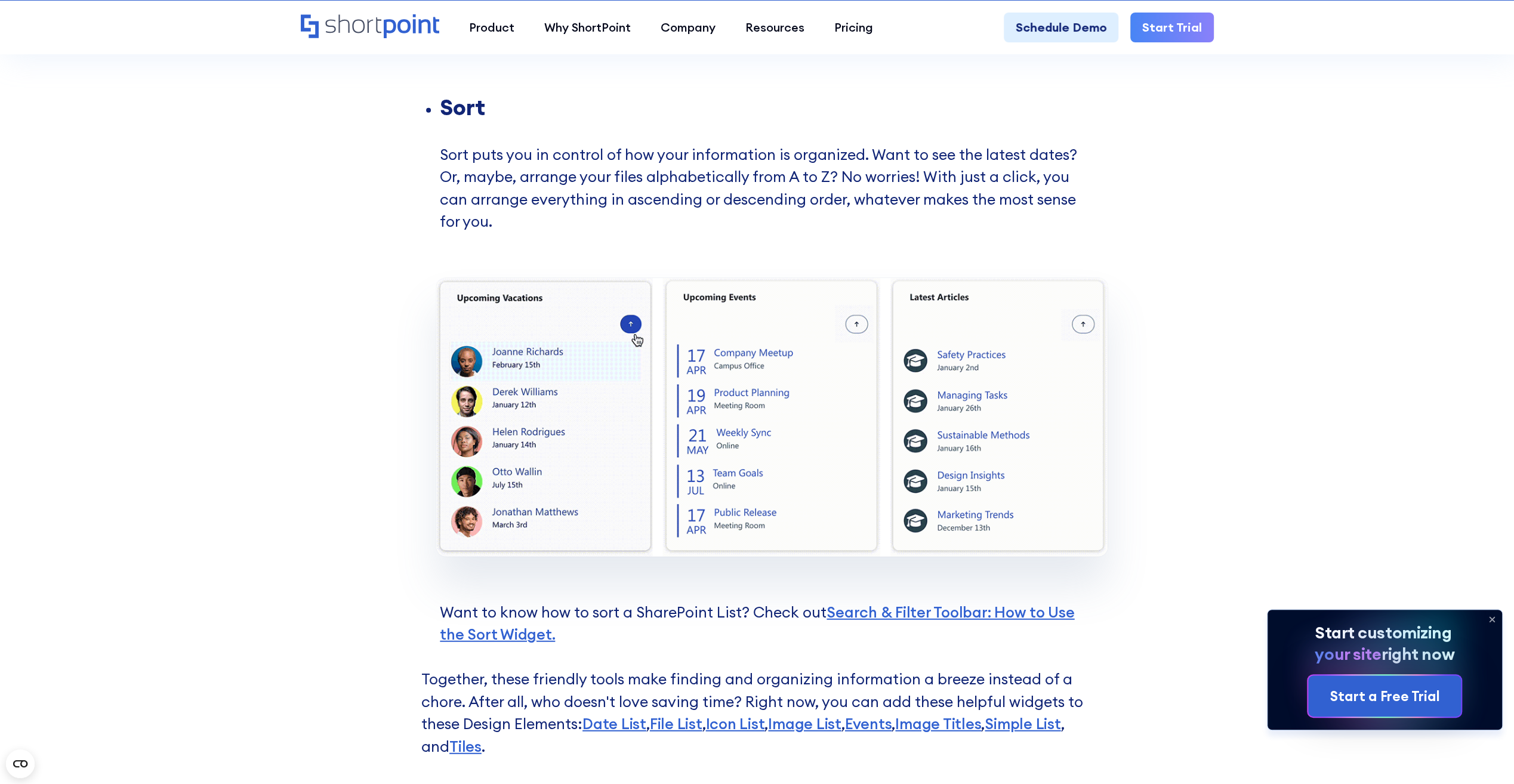
scroll to position [2625, 0]
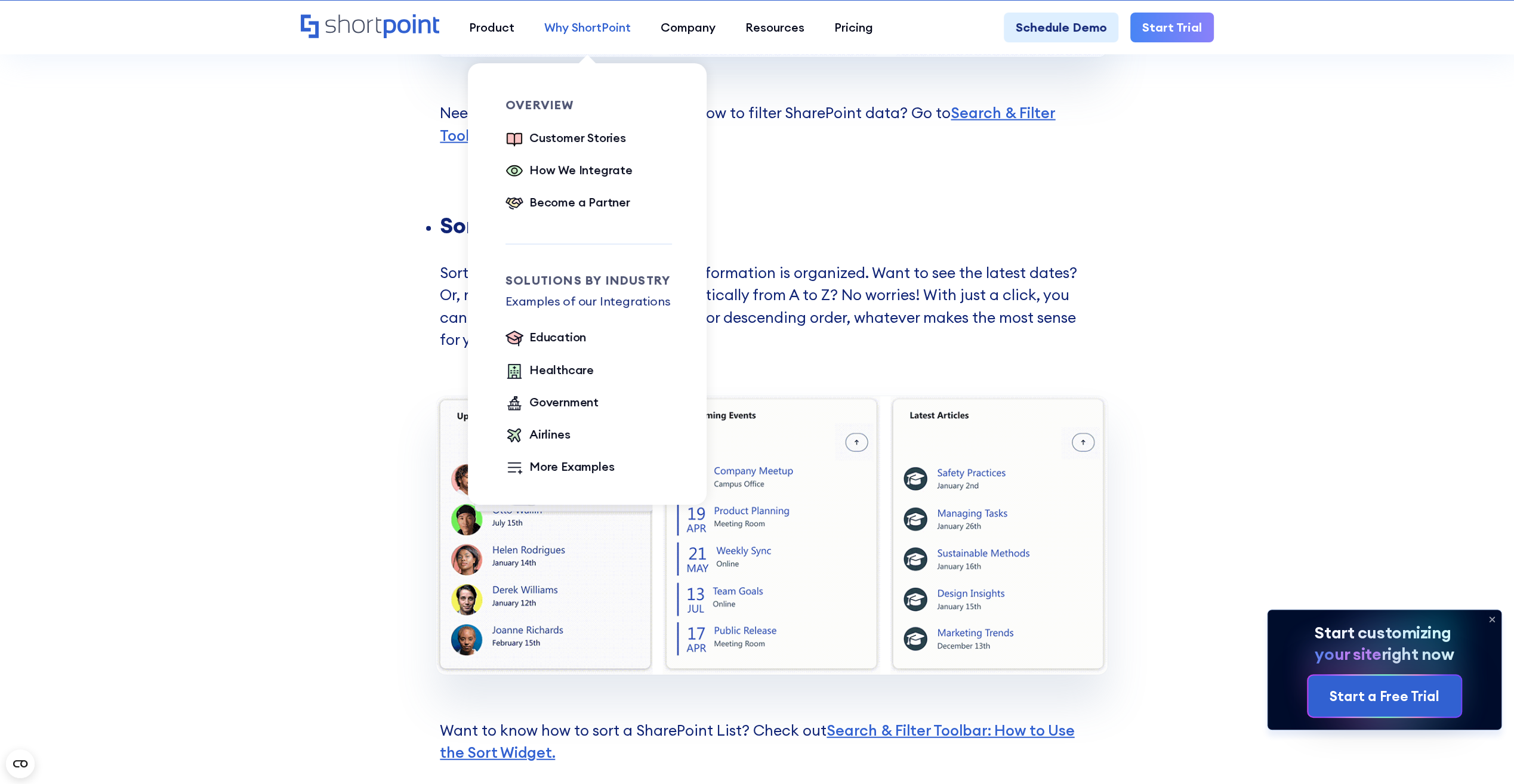
click at [602, 29] on div "Why ShortPoint" at bounding box center [587, 27] width 86 height 18
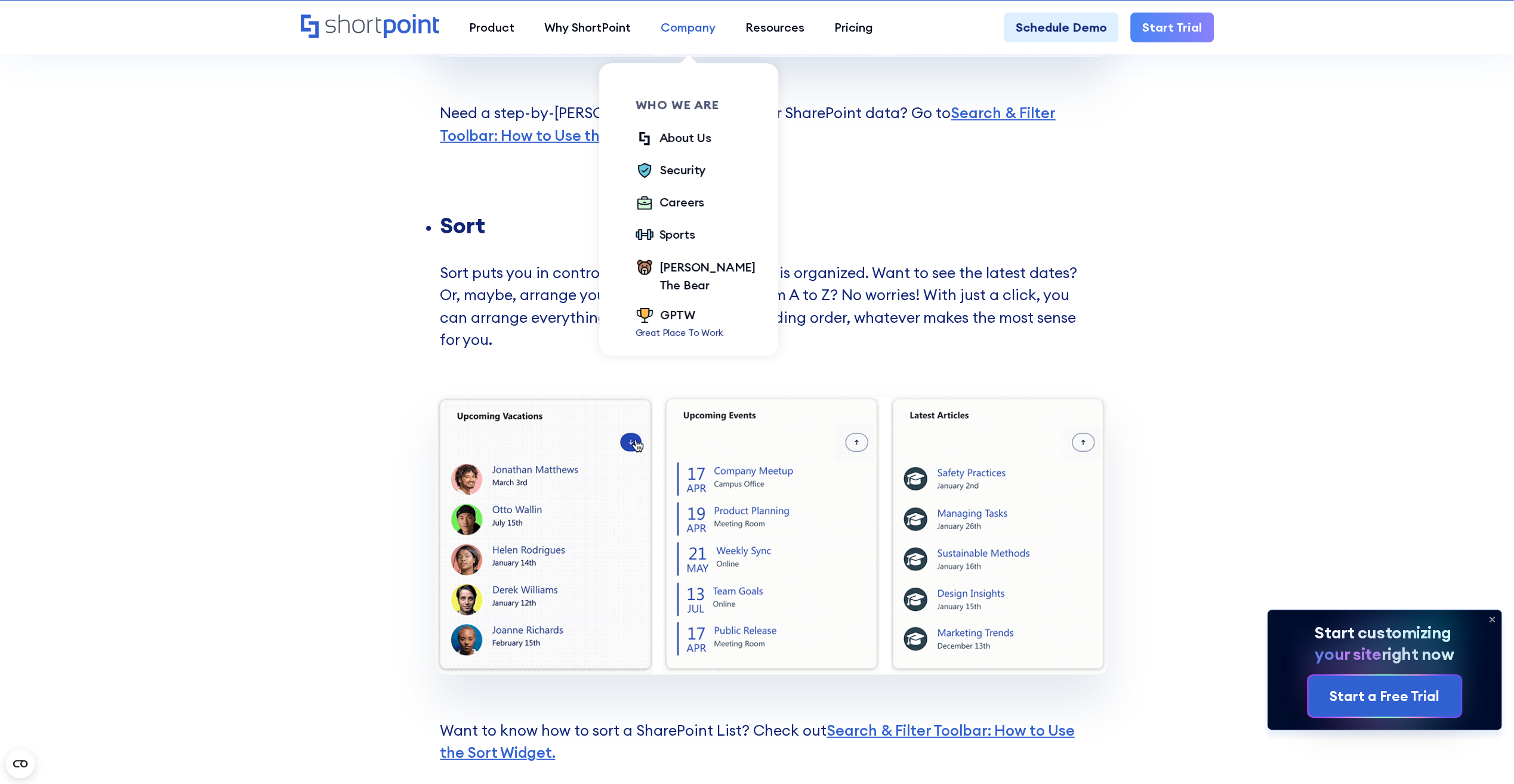
click at [682, 35] on div "Company" at bounding box center [688, 27] width 55 height 18
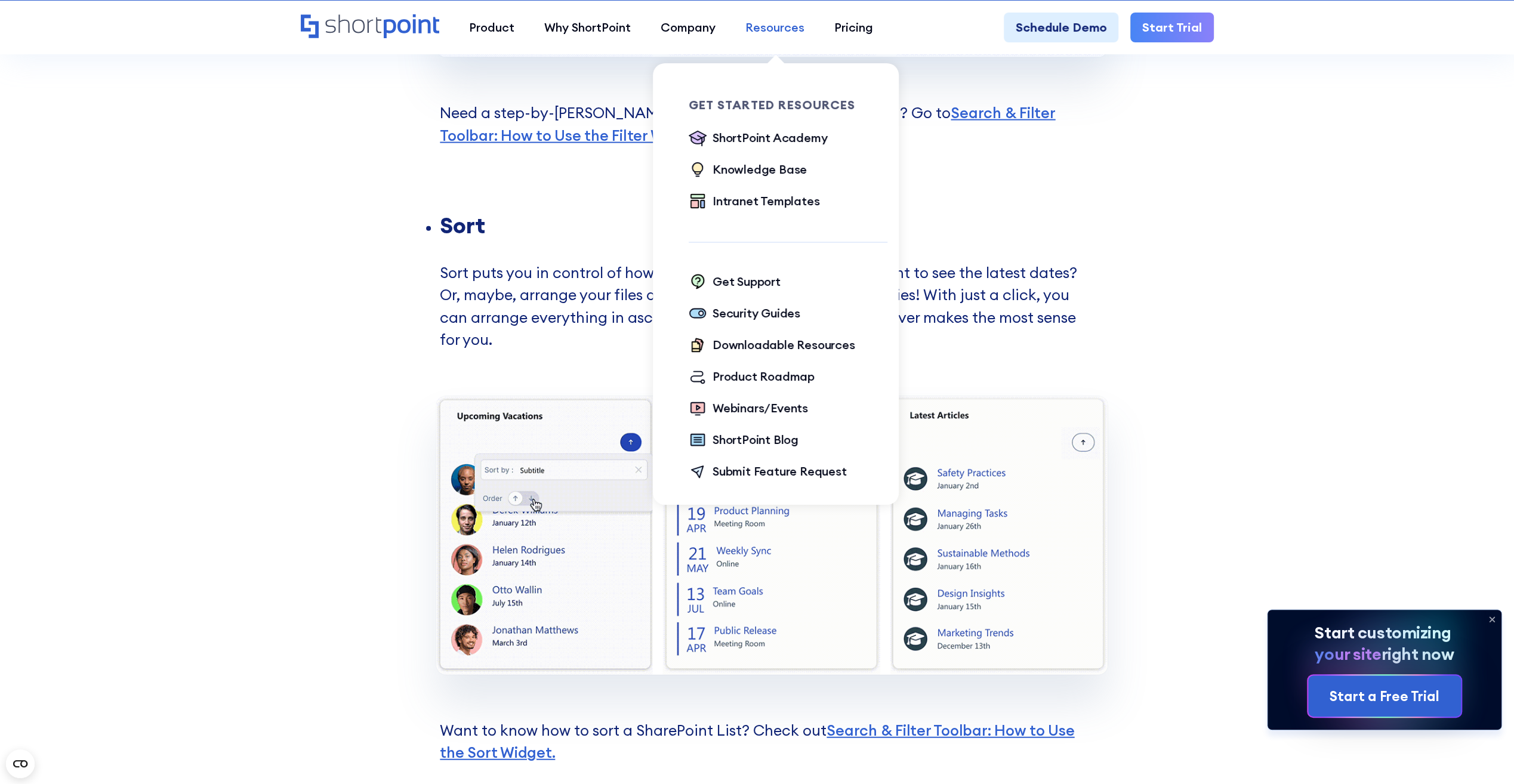
click at [755, 21] on div "Resources" at bounding box center [775, 27] width 59 height 18
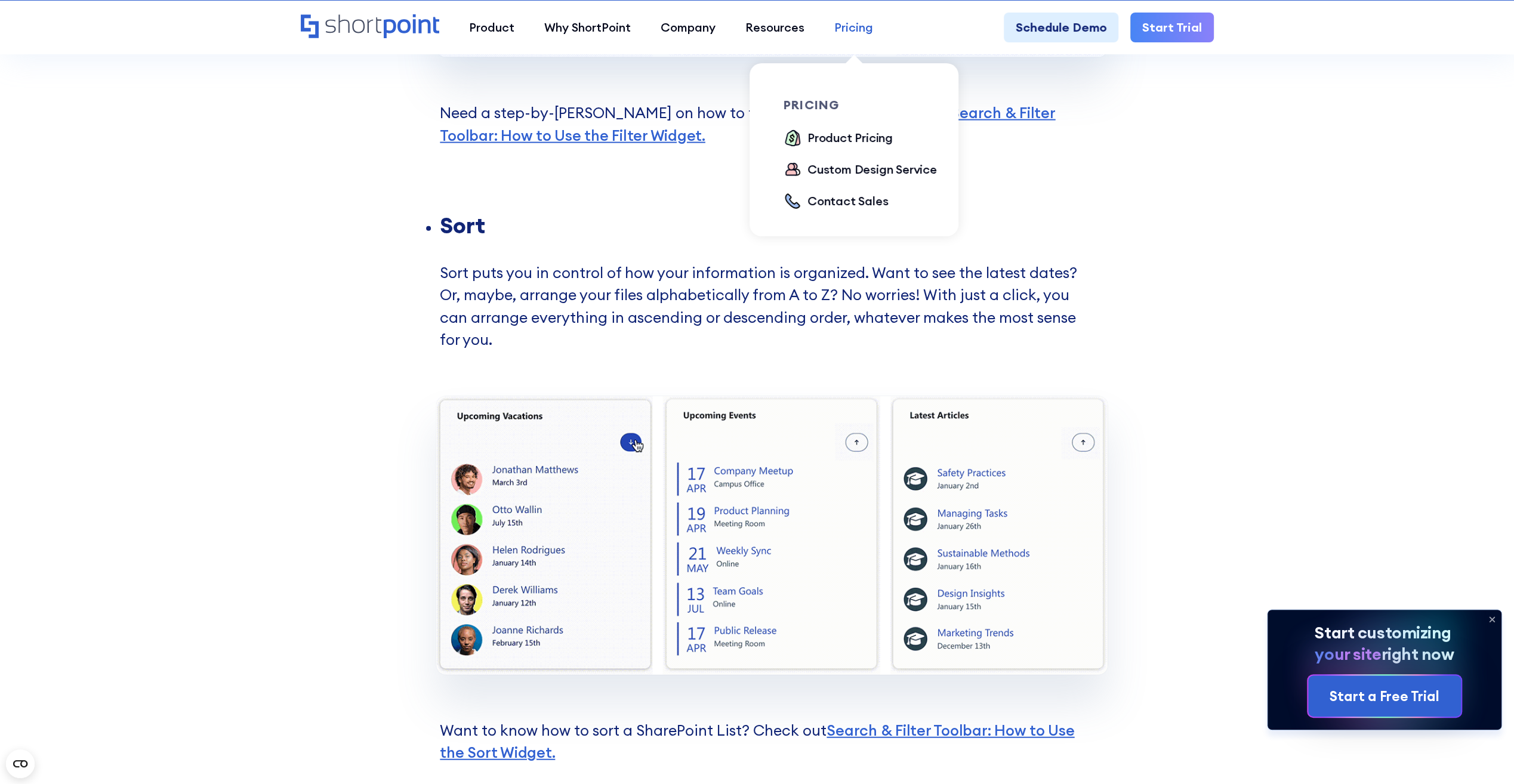
click at [850, 24] on div "Pricing" at bounding box center [853, 27] width 39 height 18
click at [827, 174] on div "Custom Design Service" at bounding box center [872, 170] width 130 height 18
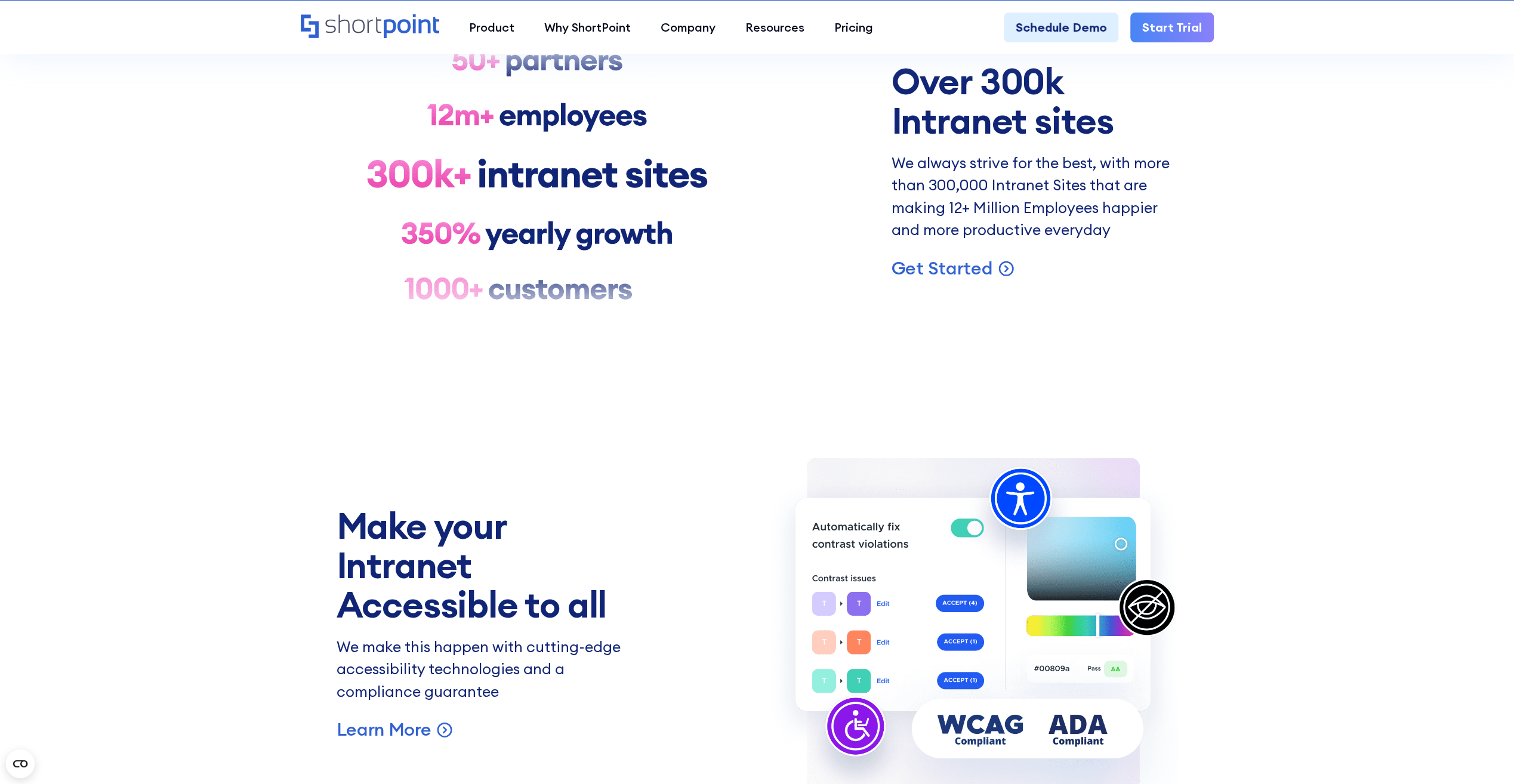
scroll to position [3520, 0]
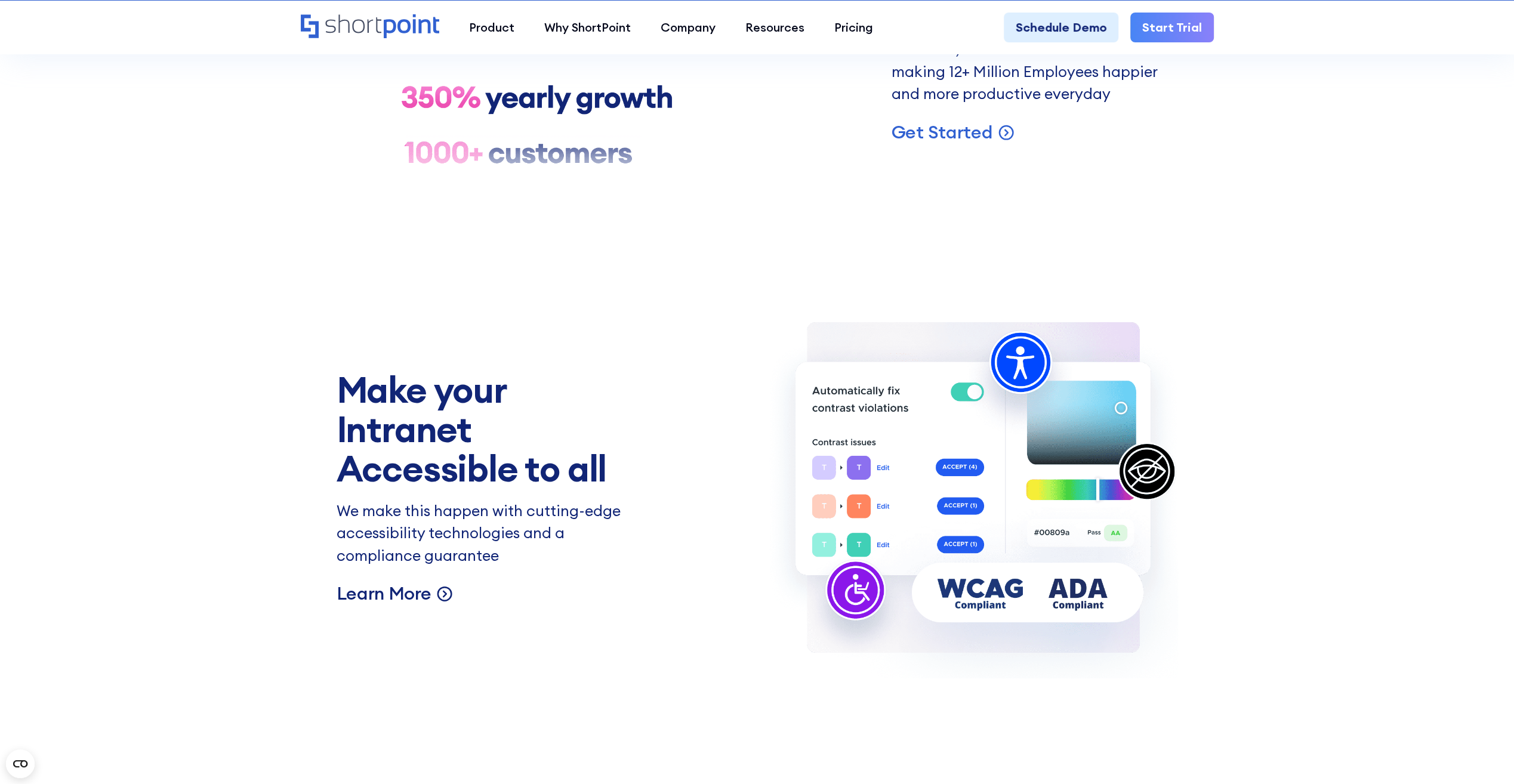
click at [439, 595] on icon at bounding box center [445, 592] width 18 height 18
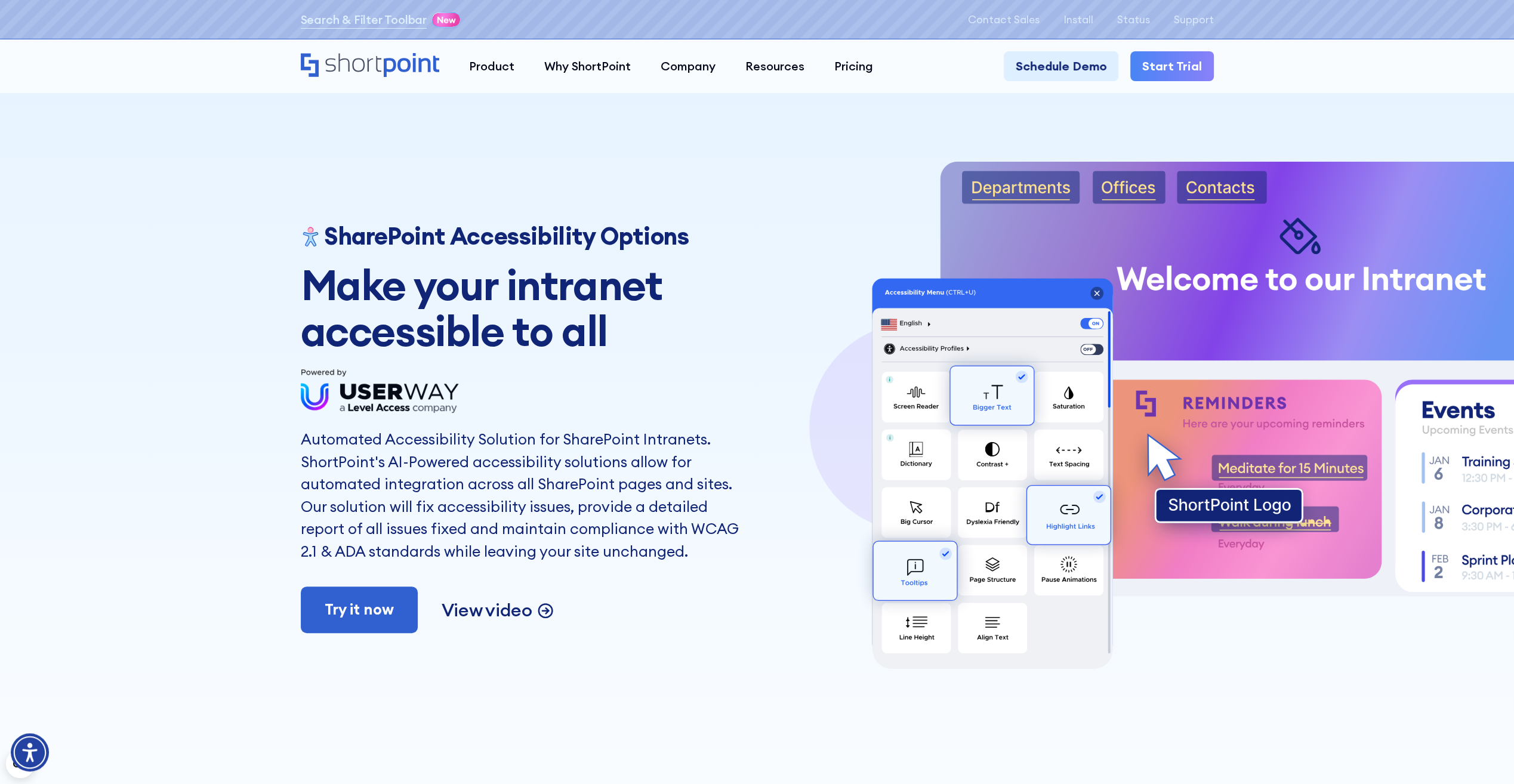
click at [505, 611] on p "View video" at bounding box center [487, 610] width 91 height 23
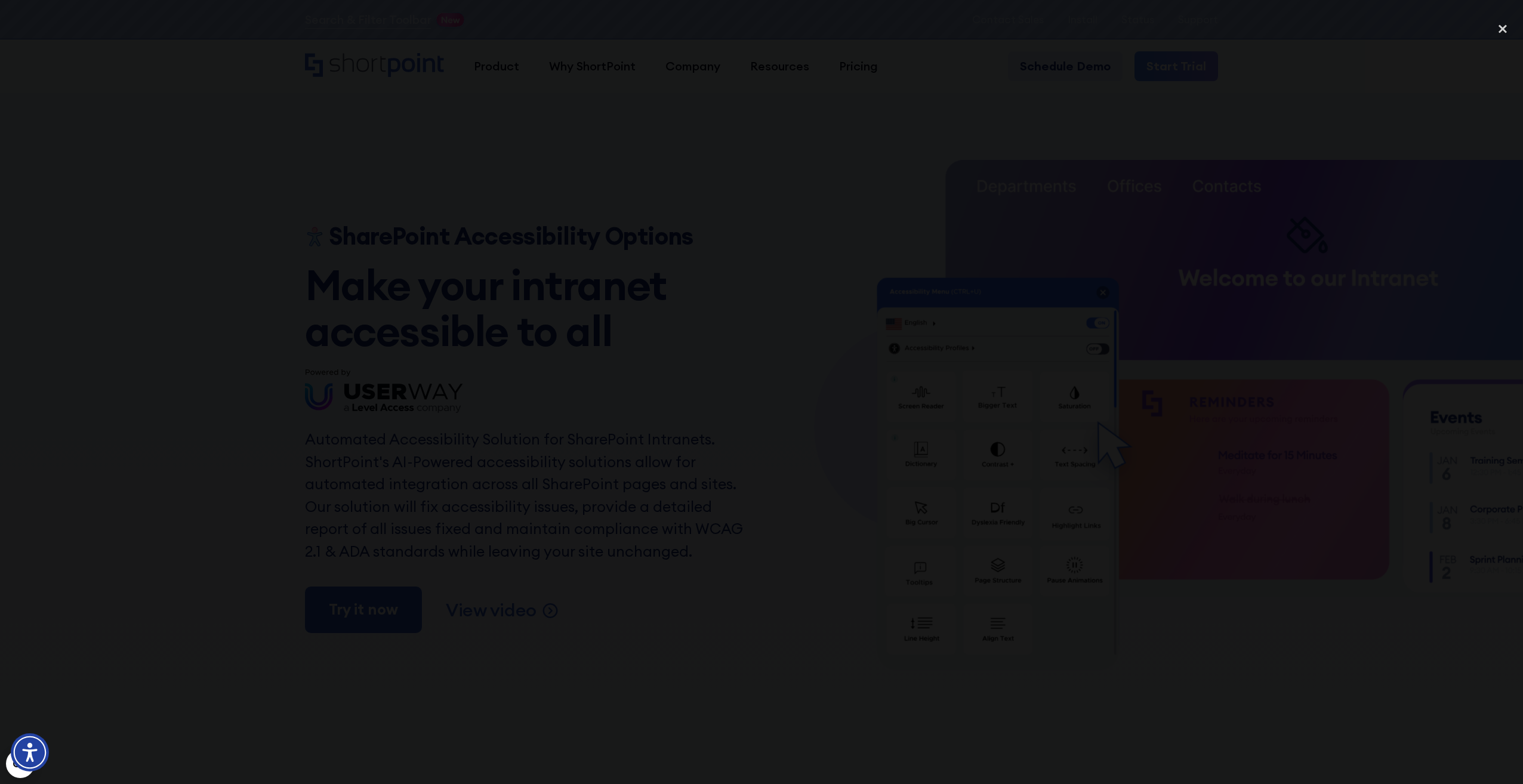
click at [1112, 473] on div at bounding box center [762, 391] width 1523 height 752
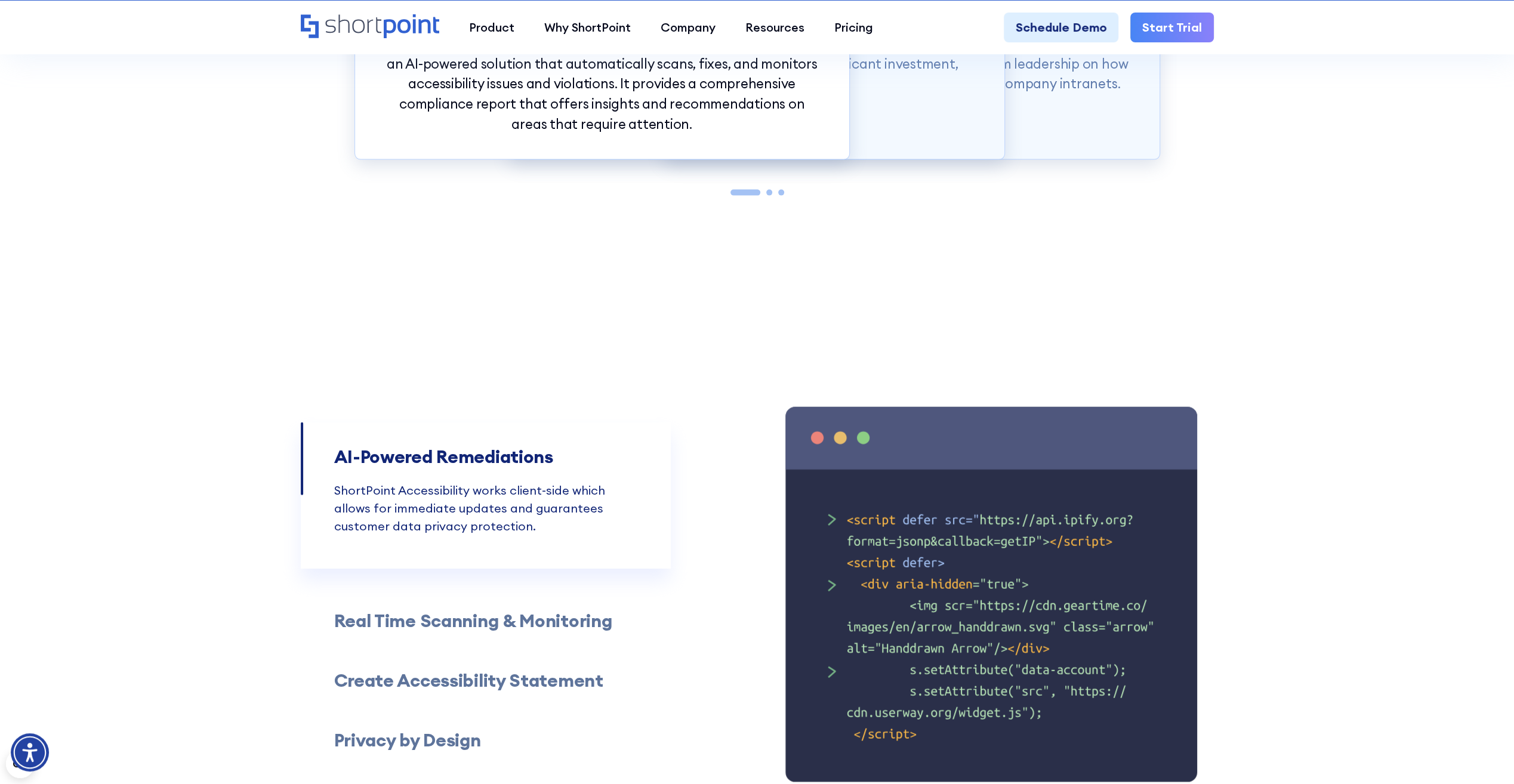
scroll to position [2625, 0]
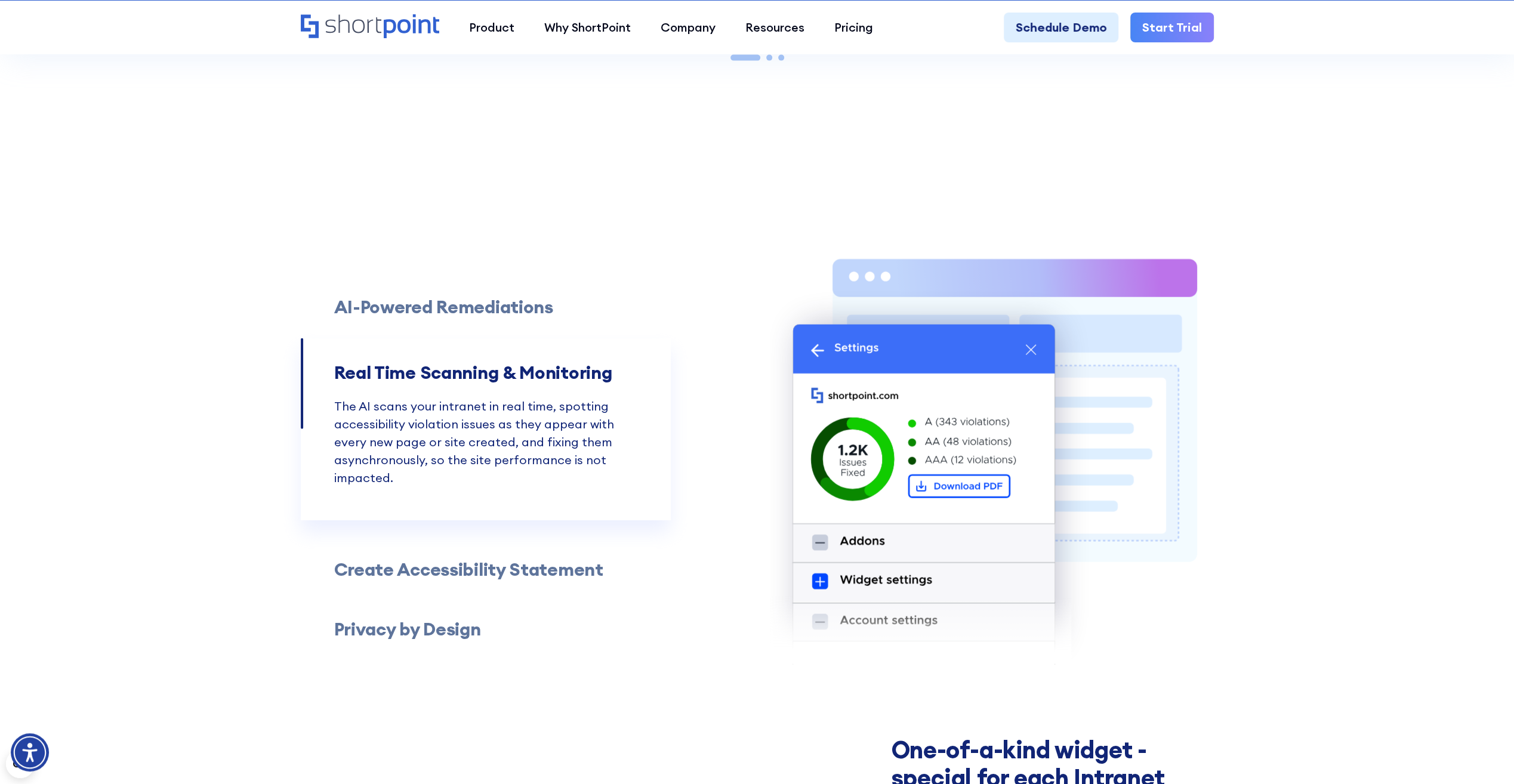
click at [591, 568] on h3 "Create Accessibility Statement" at bounding box center [468, 570] width 269 height 21
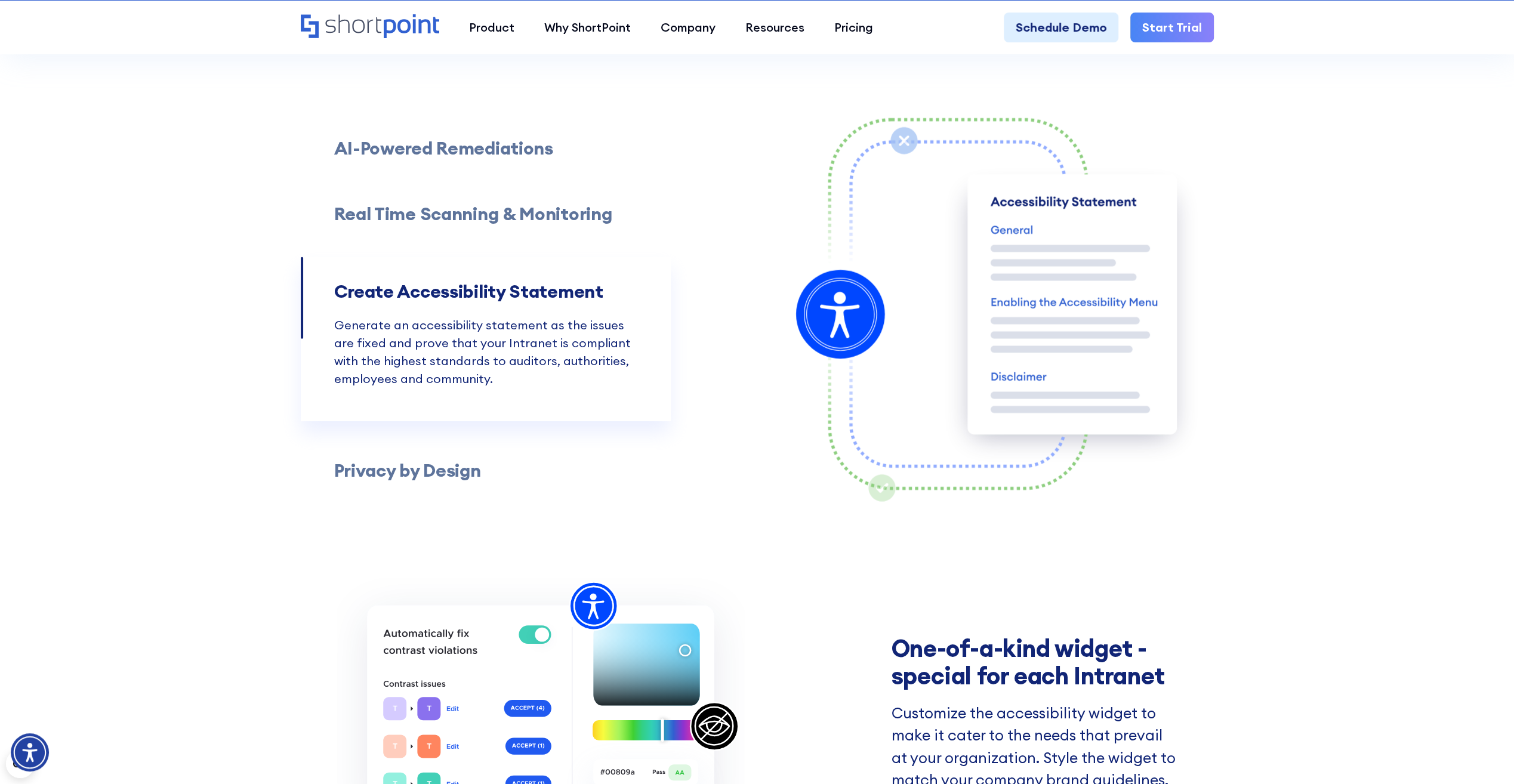
scroll to position [2804, 0]
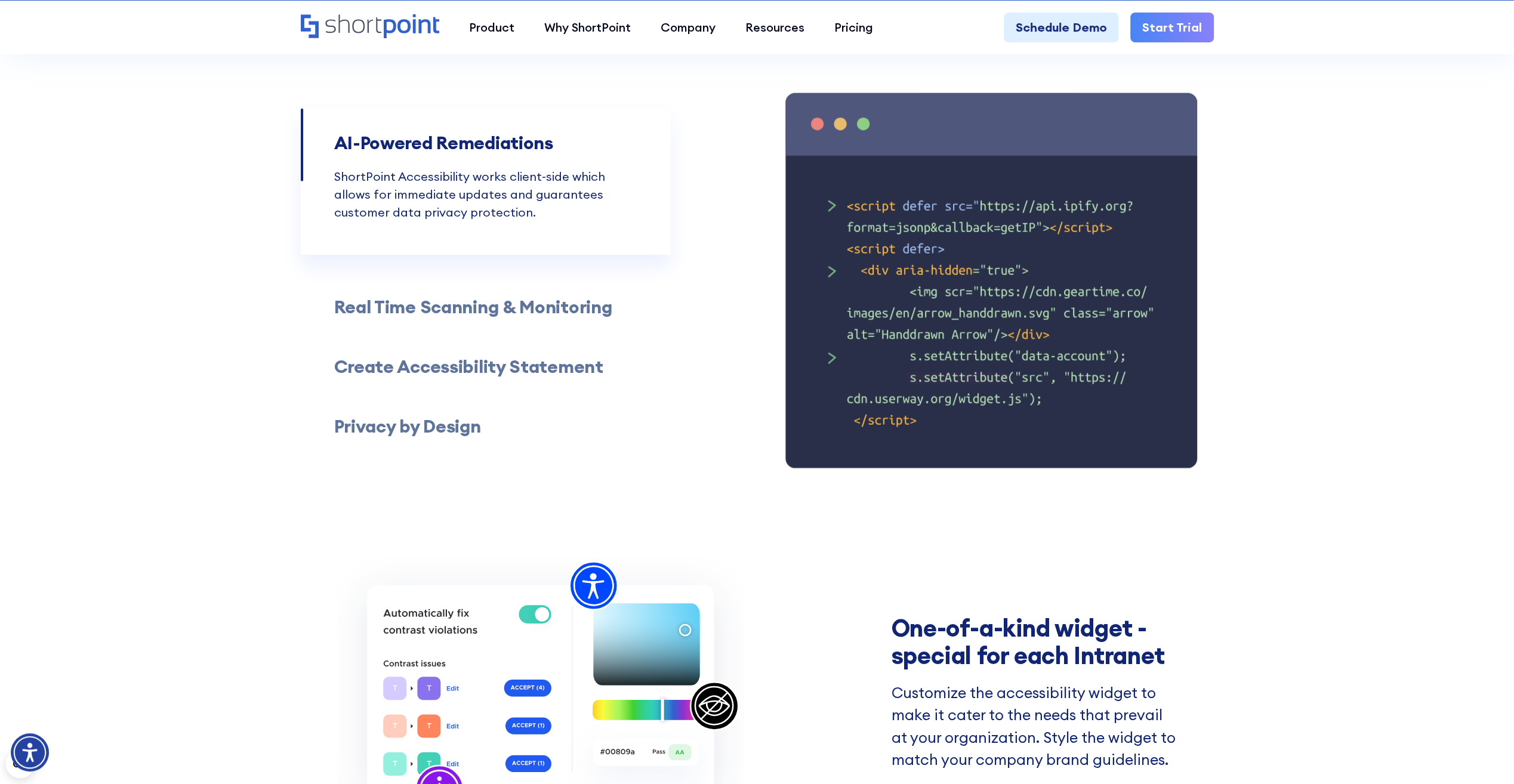
click at [413, 427] on h3 "Privacy by Design" at bounding box center [408, 426] width 147 height 21
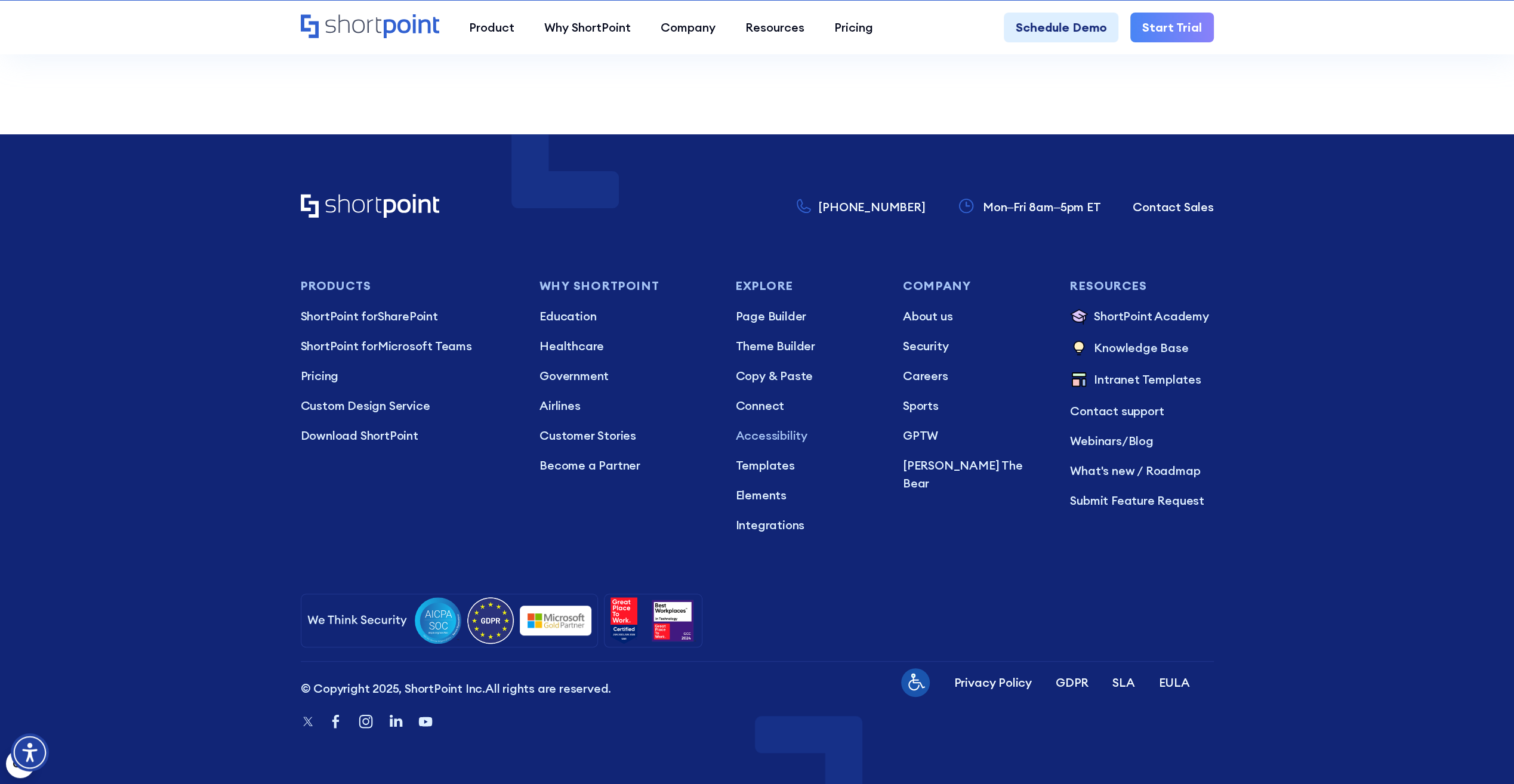
scroll to position [10292, 0]
click at [920, 684] on img at bounding box center [916, 682] width 20 height 20
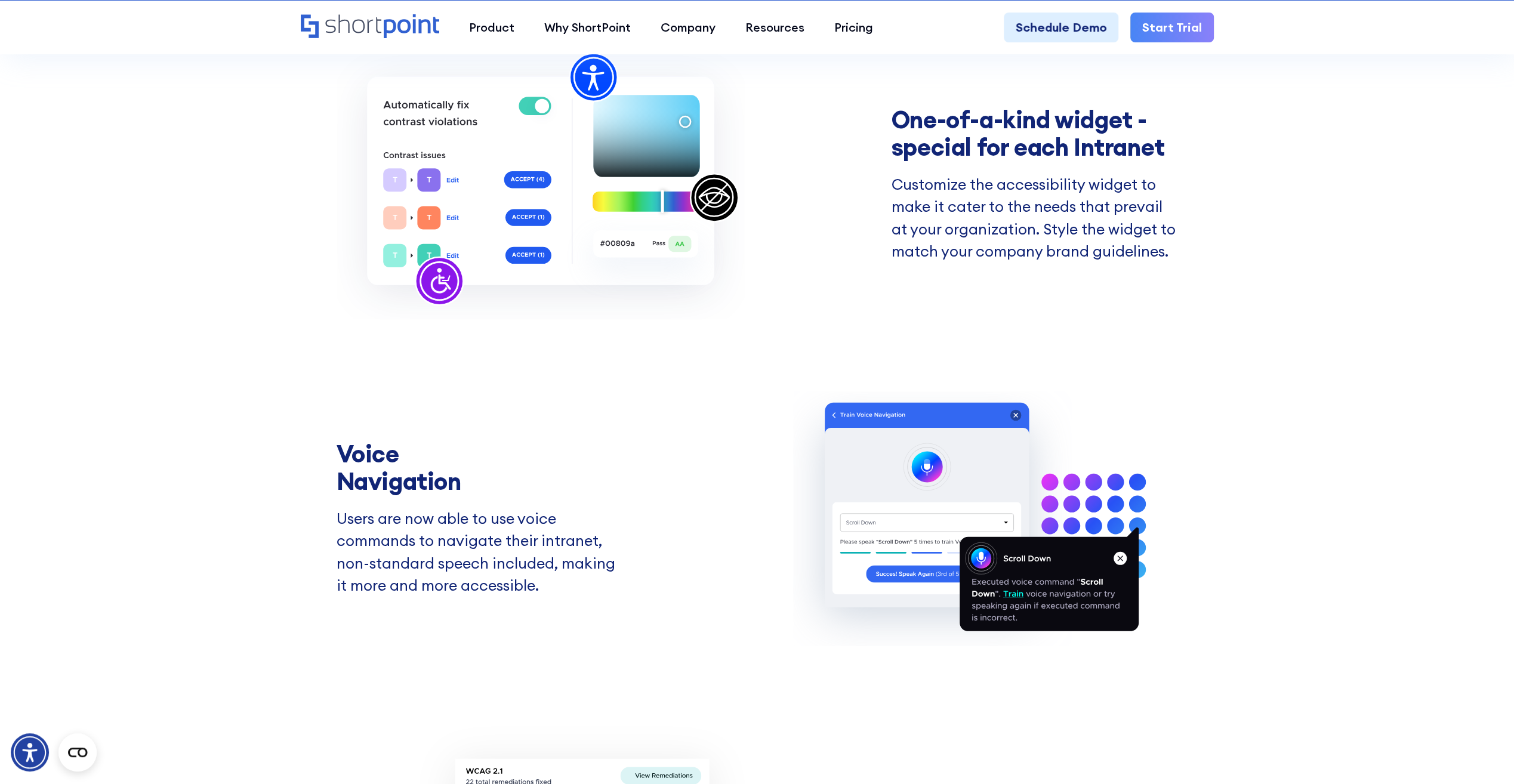
scroll to position [3610, 0]
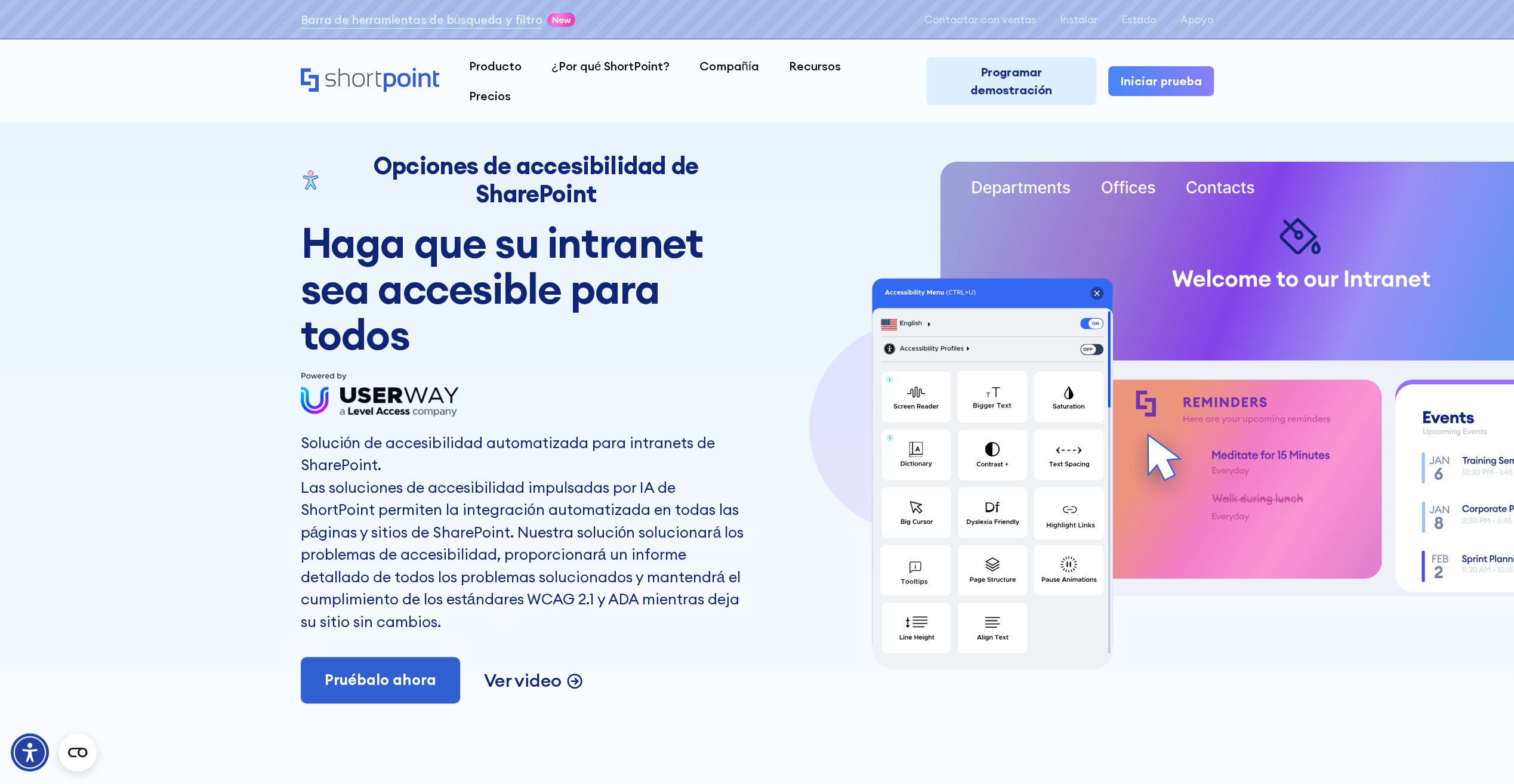
click at [537, 679] on p "Ver video" at bounding box center [523, 680] width 77 height 23
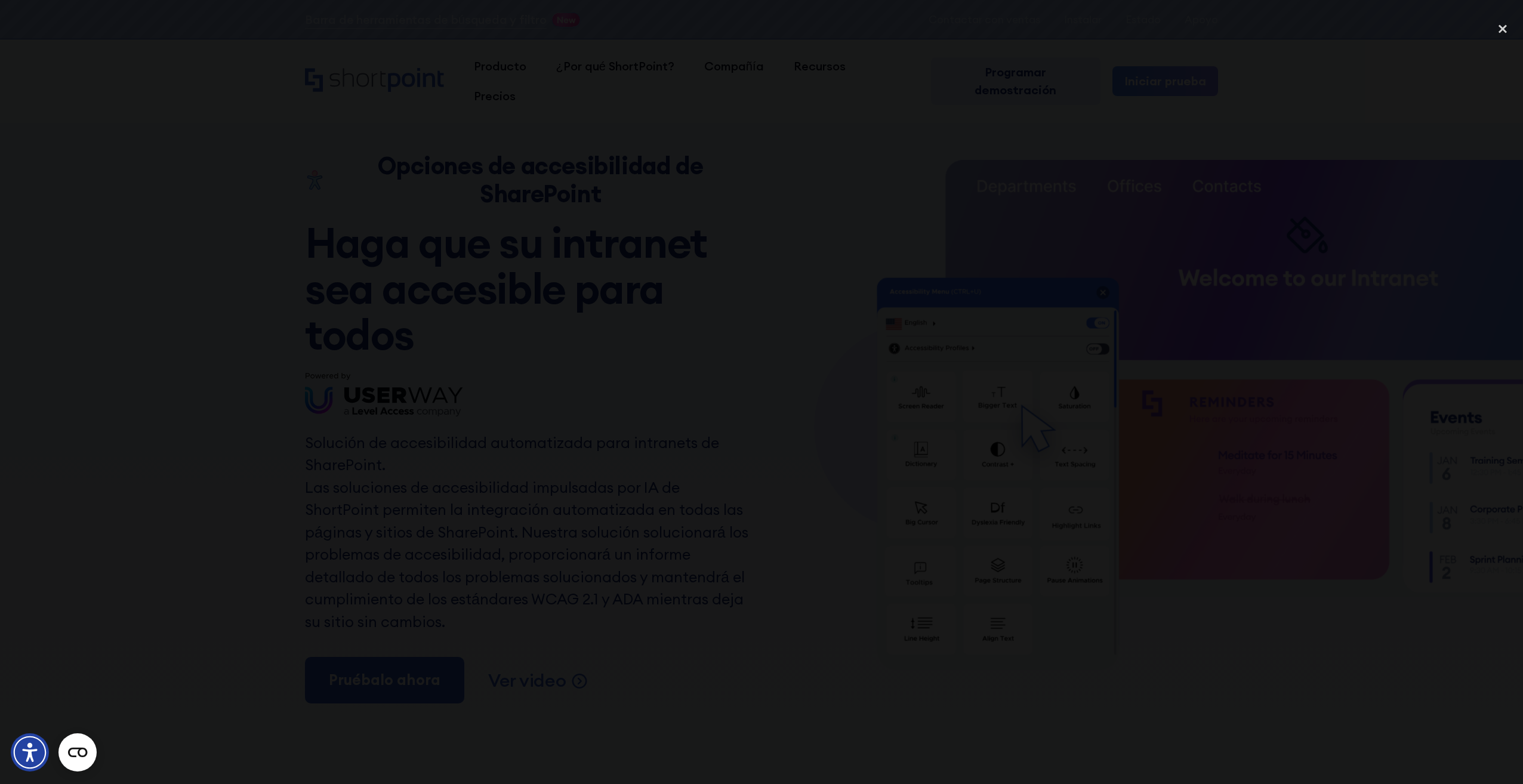
click at [1108, 374] on div at bounding box center [762, 391] width 1523 height 752
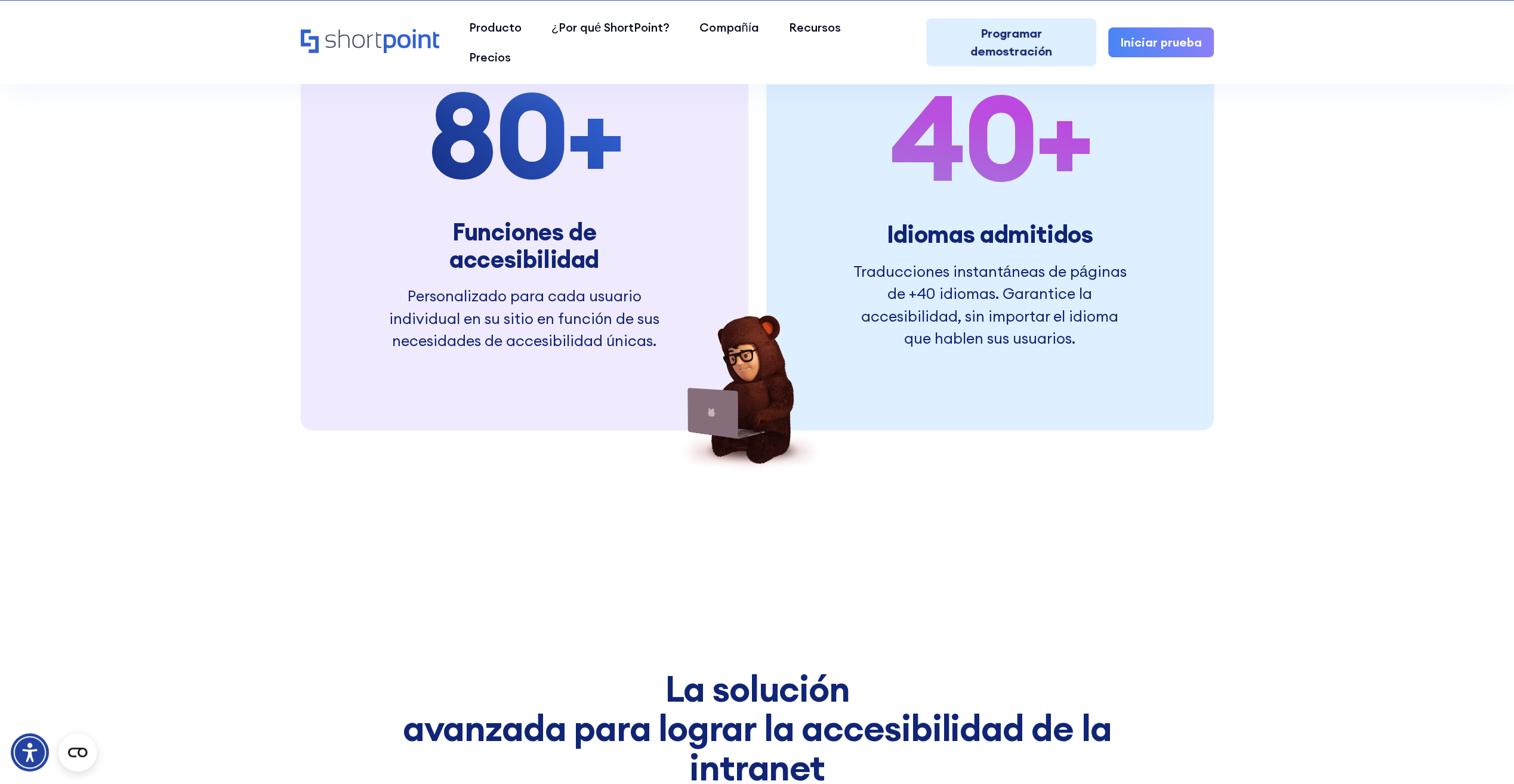
scroll to position [5369, 0]
